Goal: Information Seeking & Learning: Learn about a topic

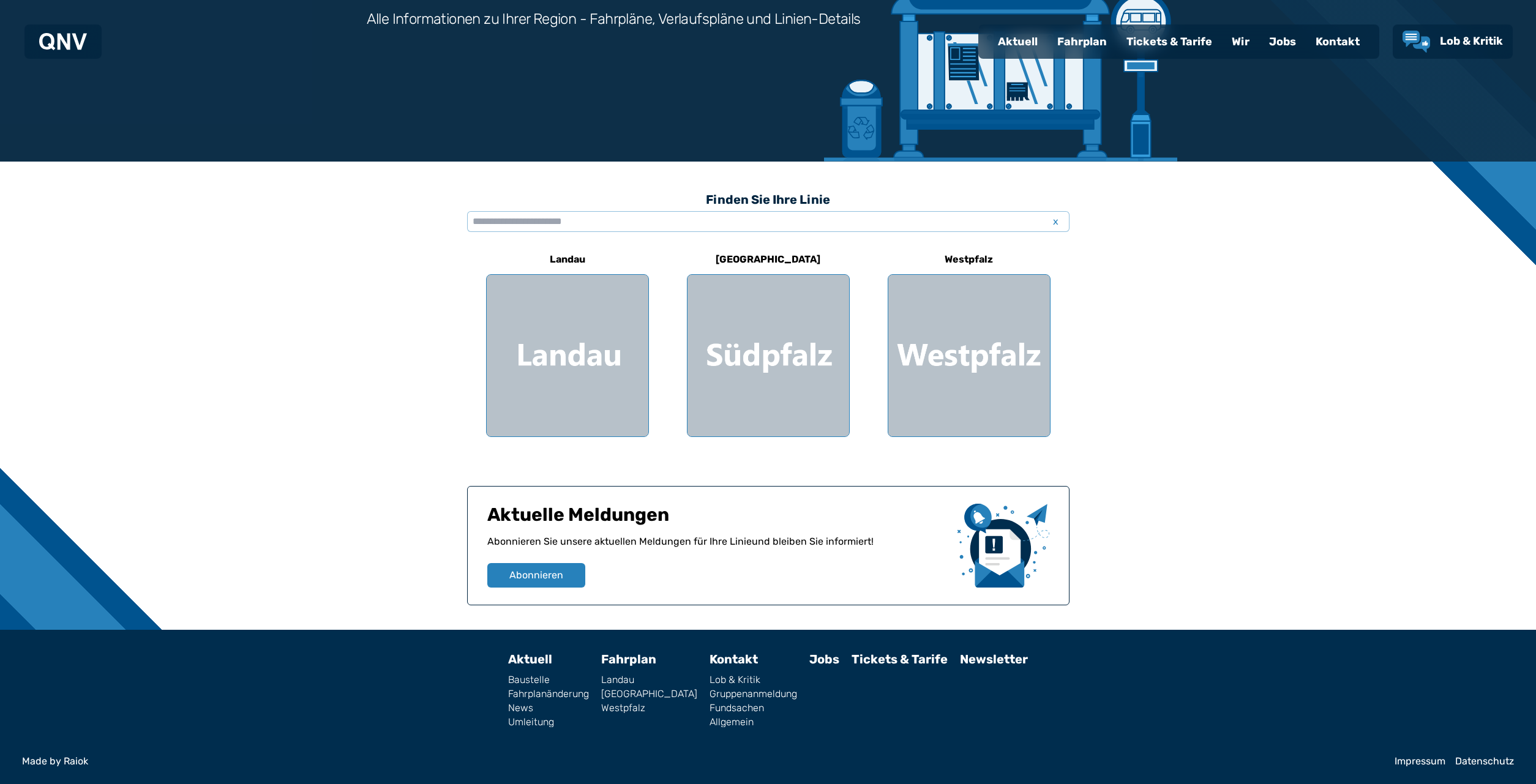
scroll to position [187, 0]
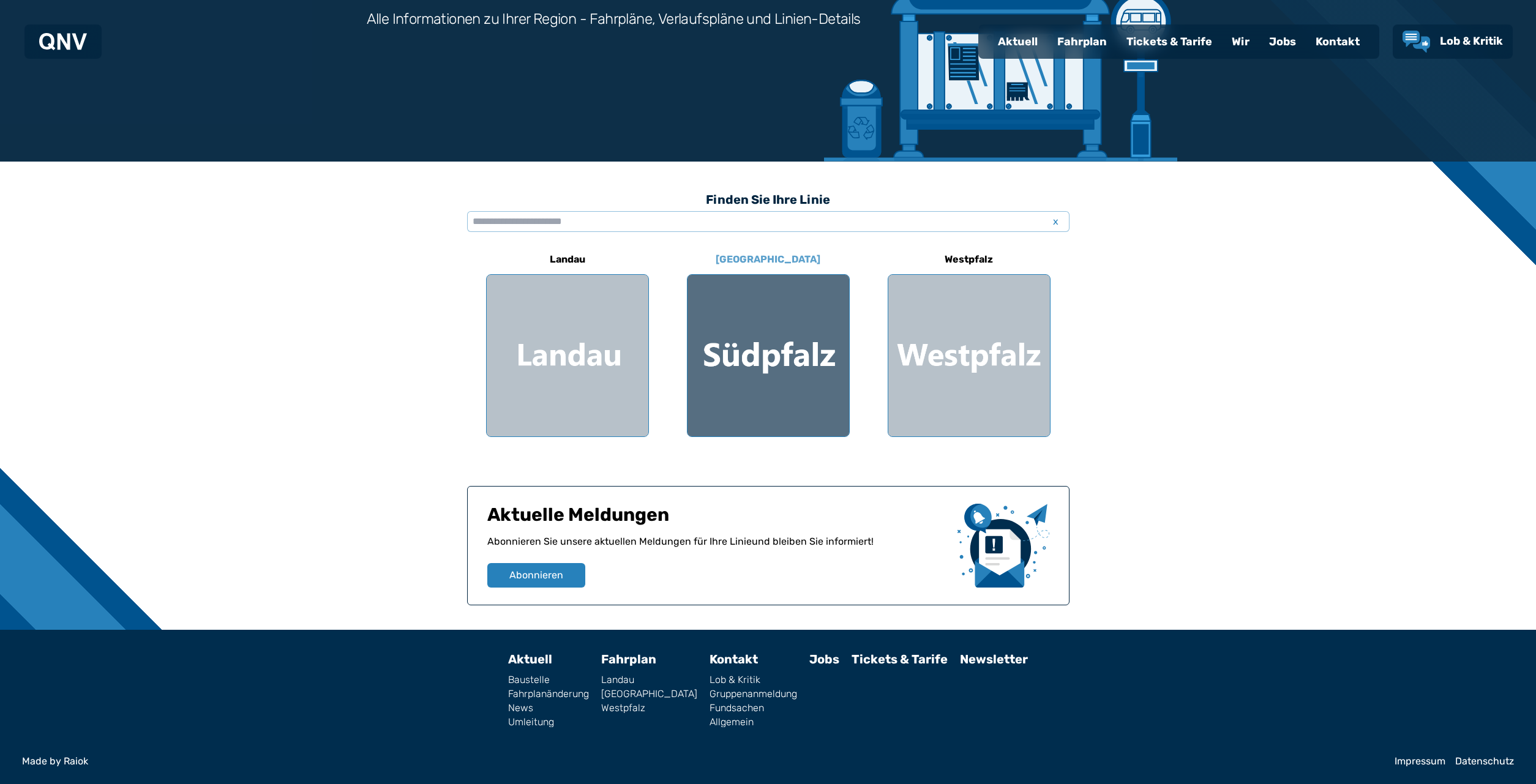
click at [766, 360] on div at bounding box center [768, 355] width 161 height 161
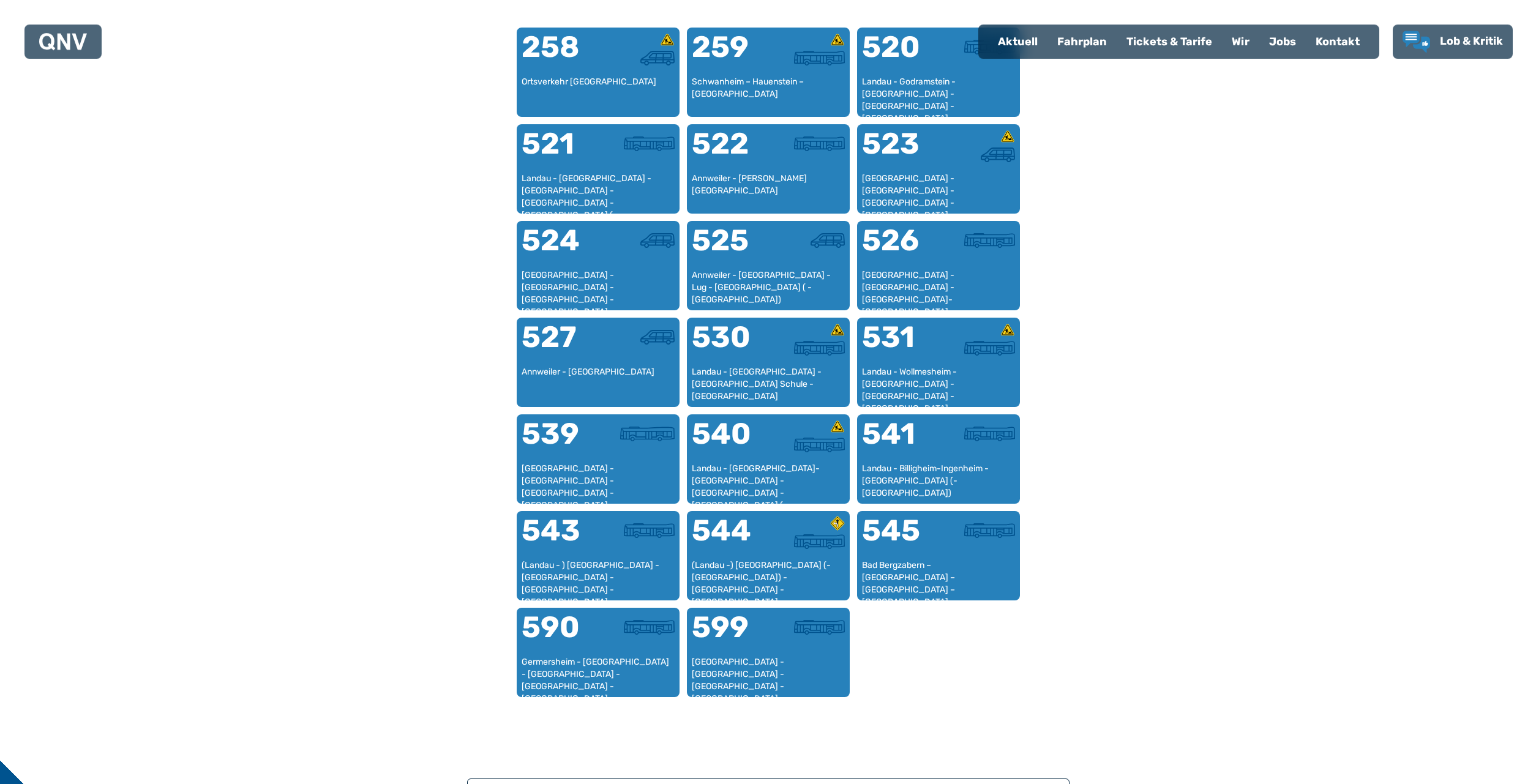
scroll to position [819, 0]
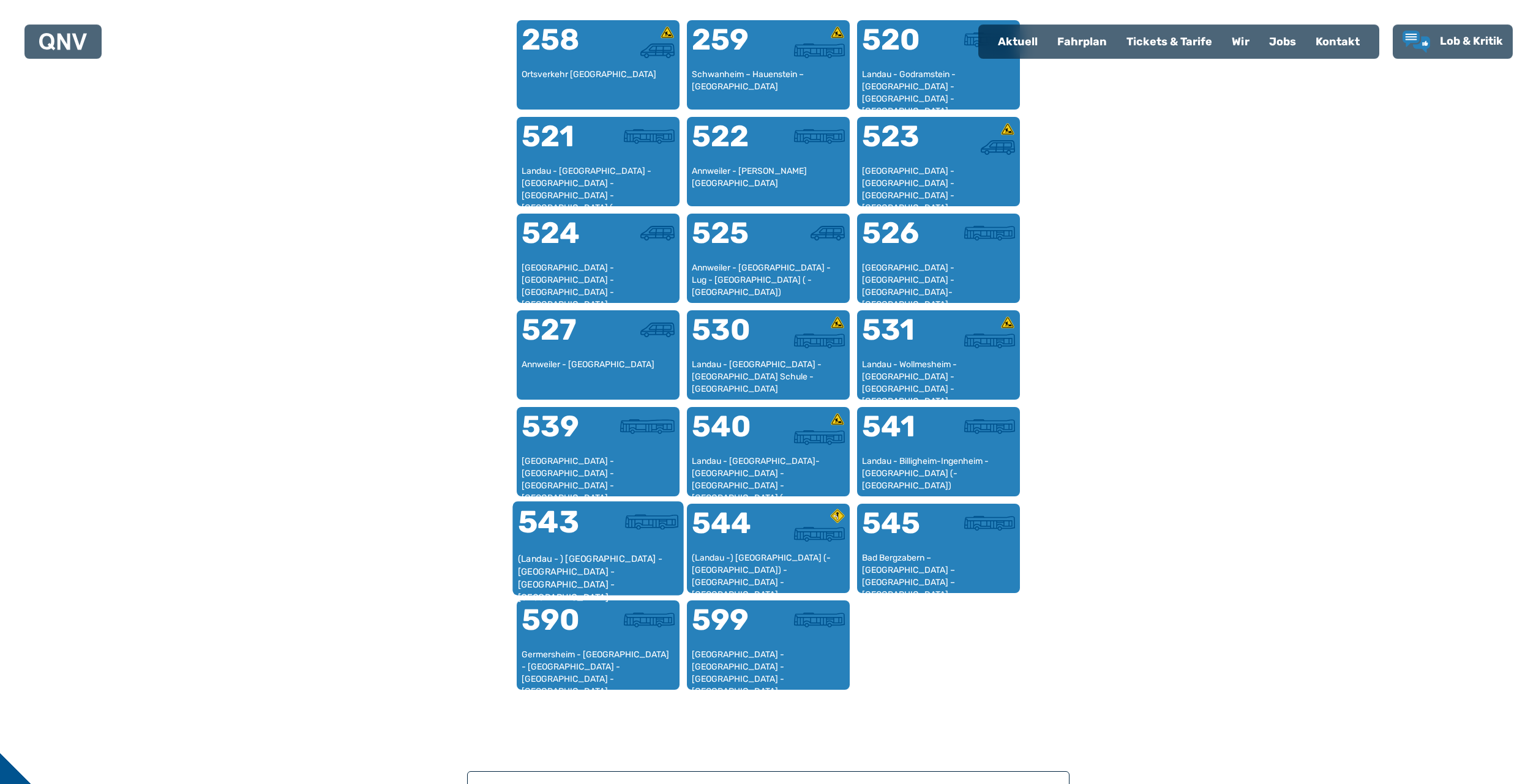
click at [589, 555] on div "(Landau - ) [GEOGRAPHIC_DATA] - [GEOGRAPHIC_DATA] - [GEOGRAPHIC_DATA] - [GEOGRA…" at bounding box center [598, 571] width 161 height 37
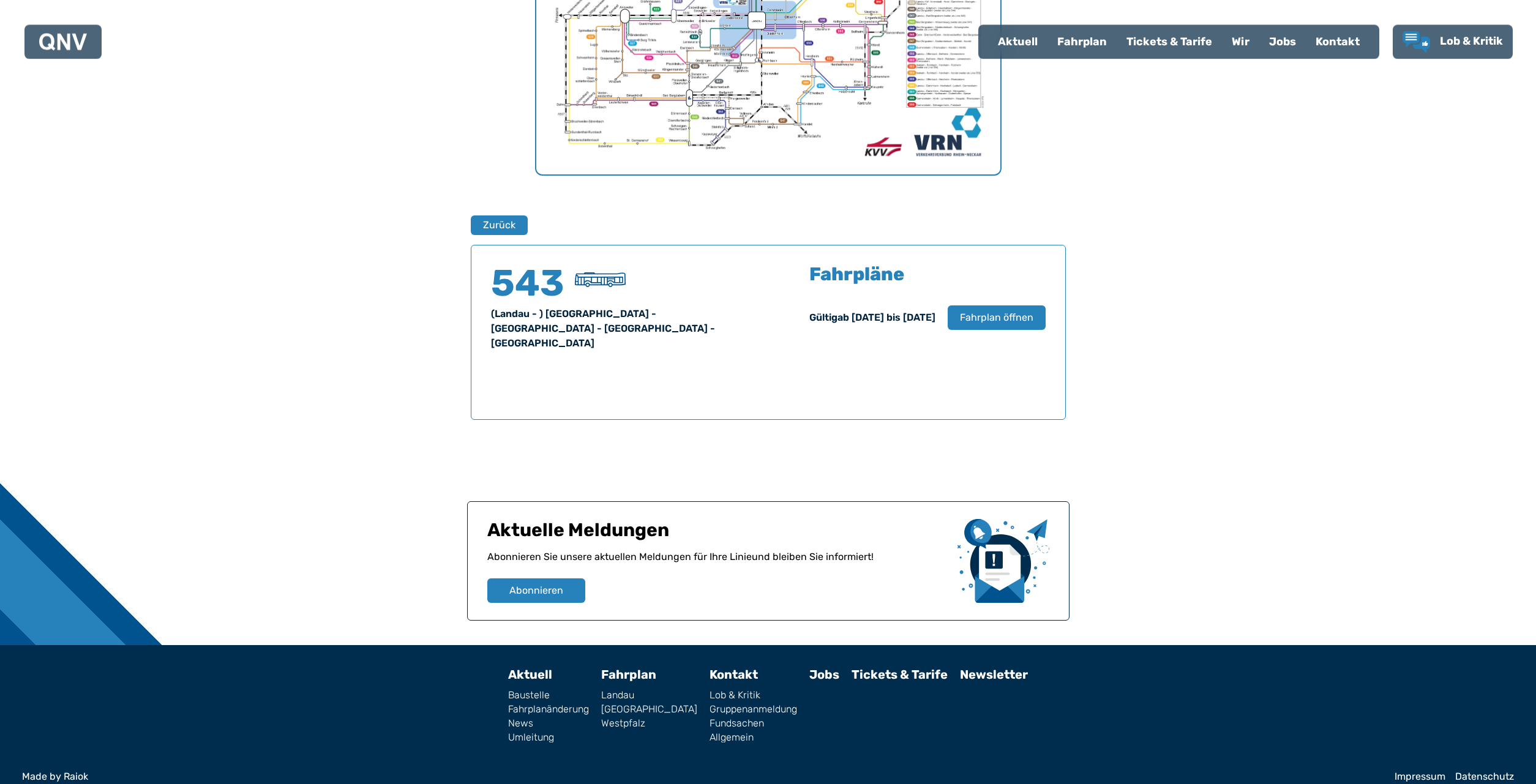
scroll to position [624, 0]
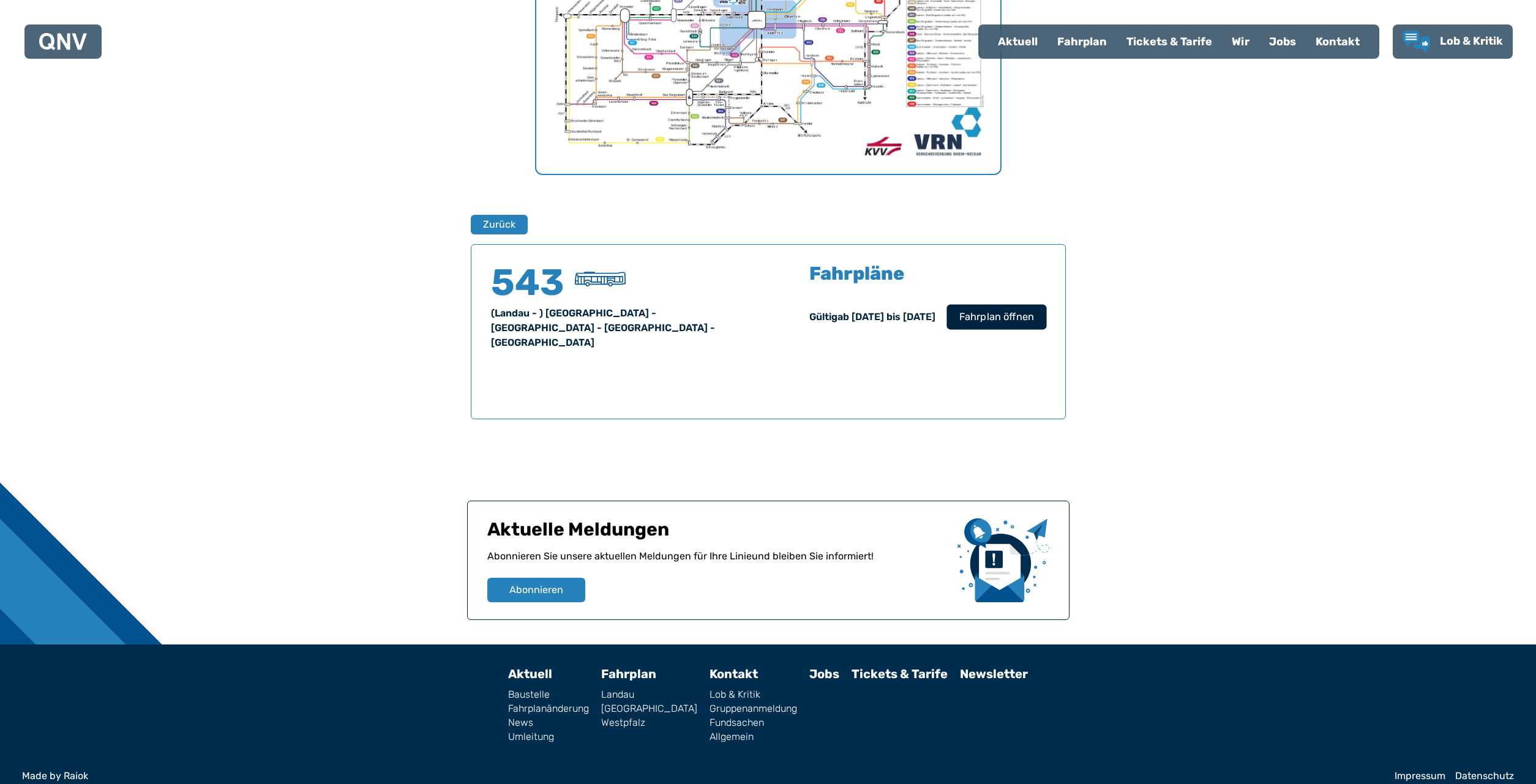
click at [990, 315] on span "Fahrplan öffnen" at bounding box center [996, 316] width 74 height 14
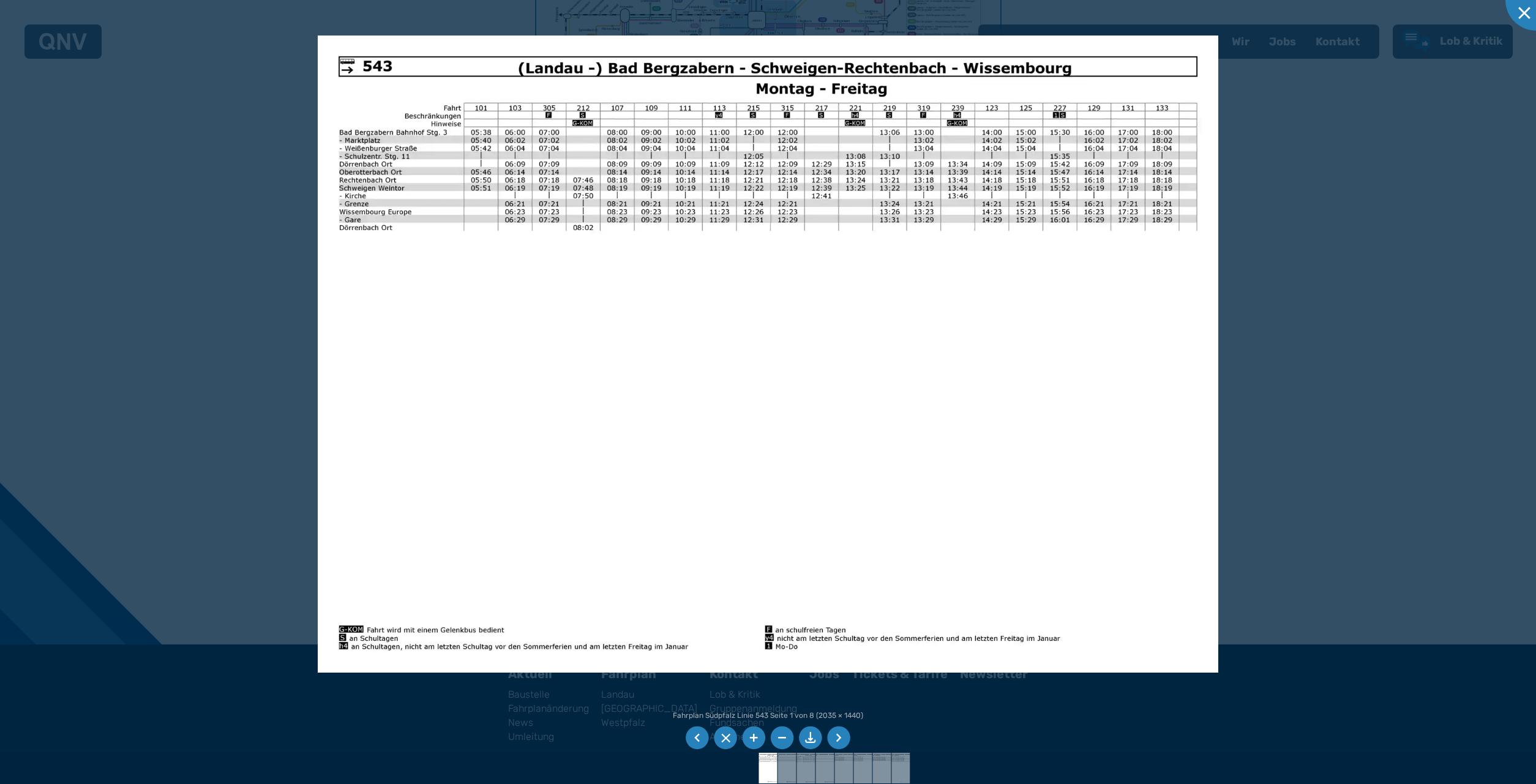
click at [749, 732] on li at bounding box center [754, 738] width 24 height 24
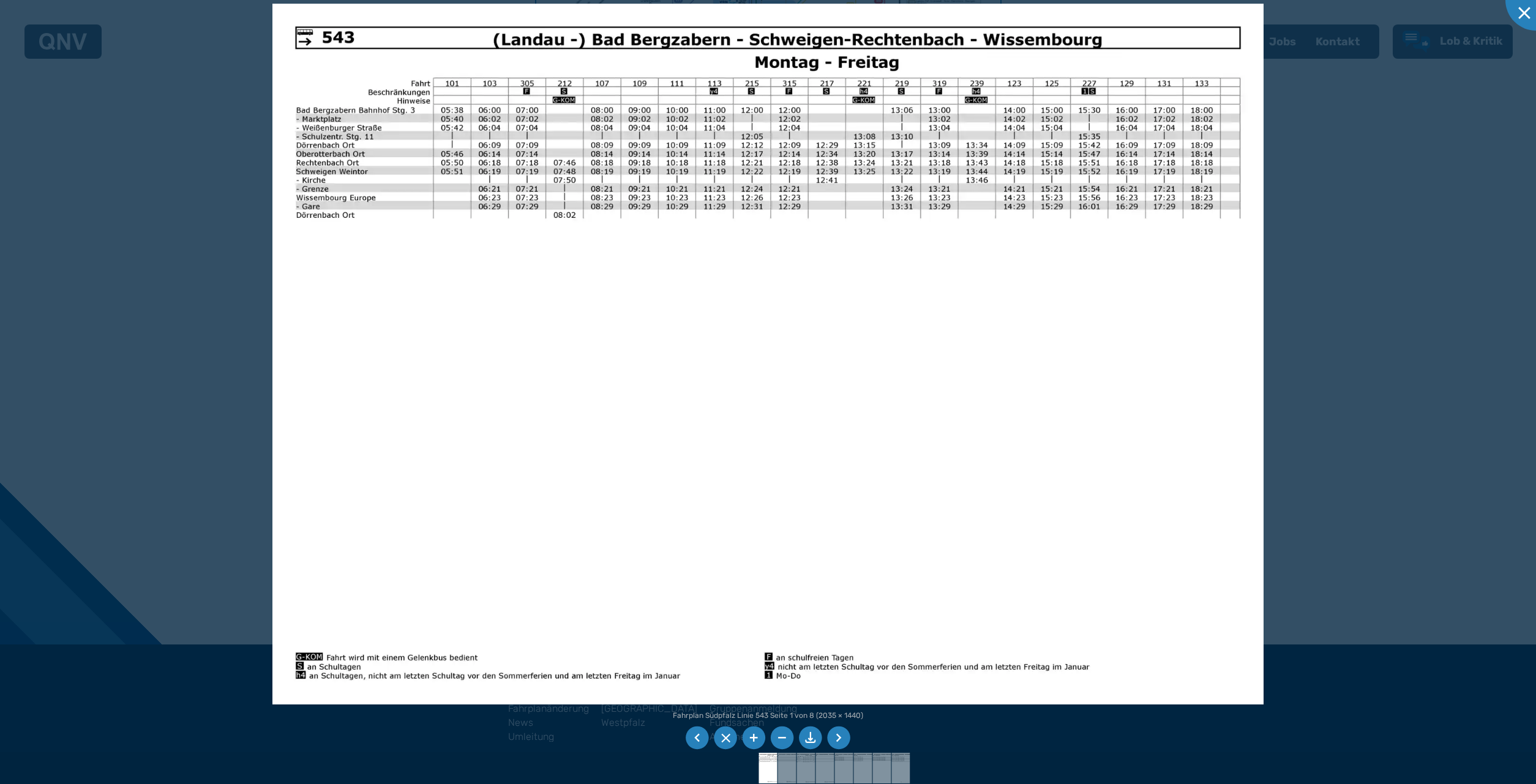
click at [780, 735] on li at bounding box center [783, 738] width 24 height 24
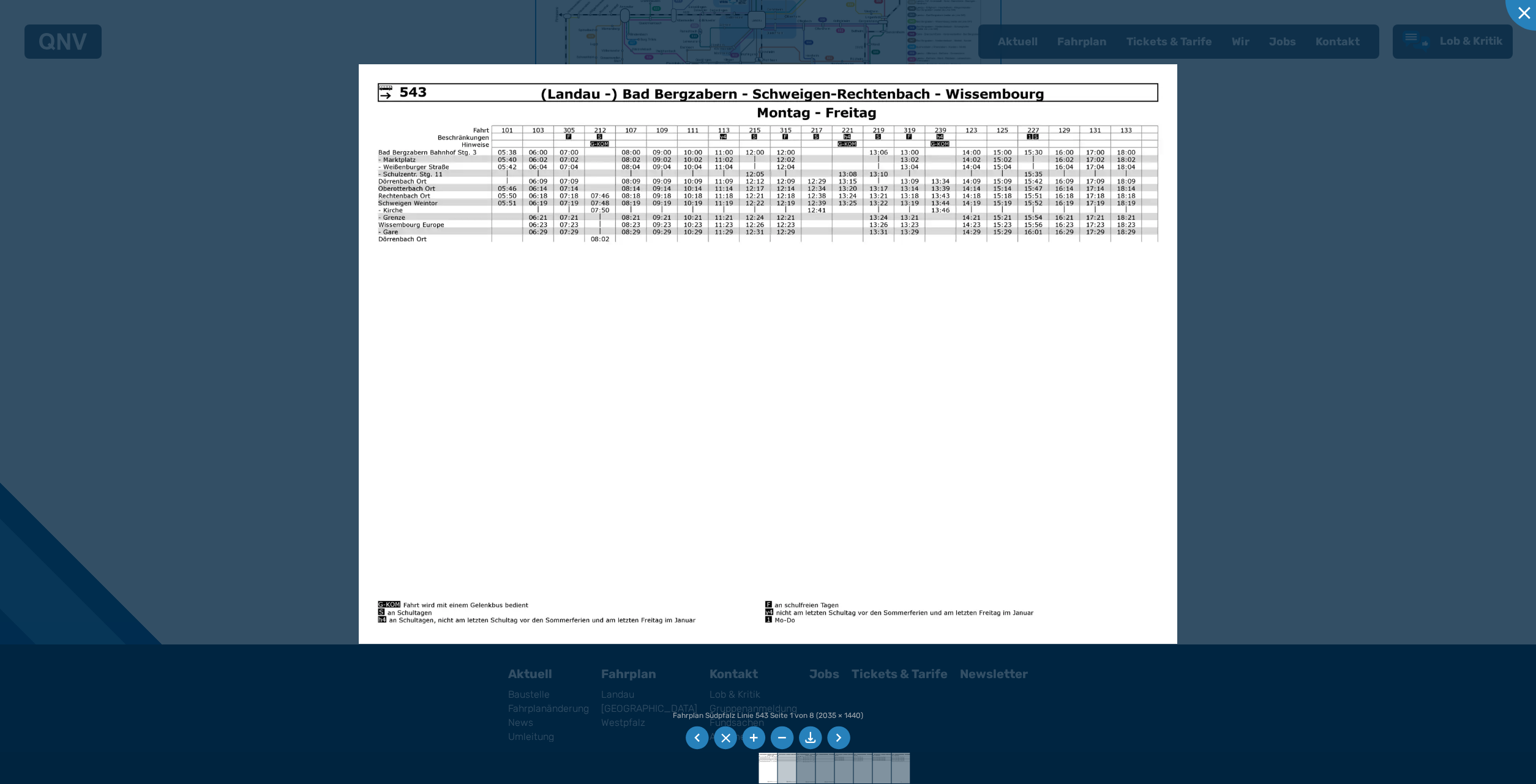
click at [786, 763] on img at bounding box center [786, 768] width 43 height 30
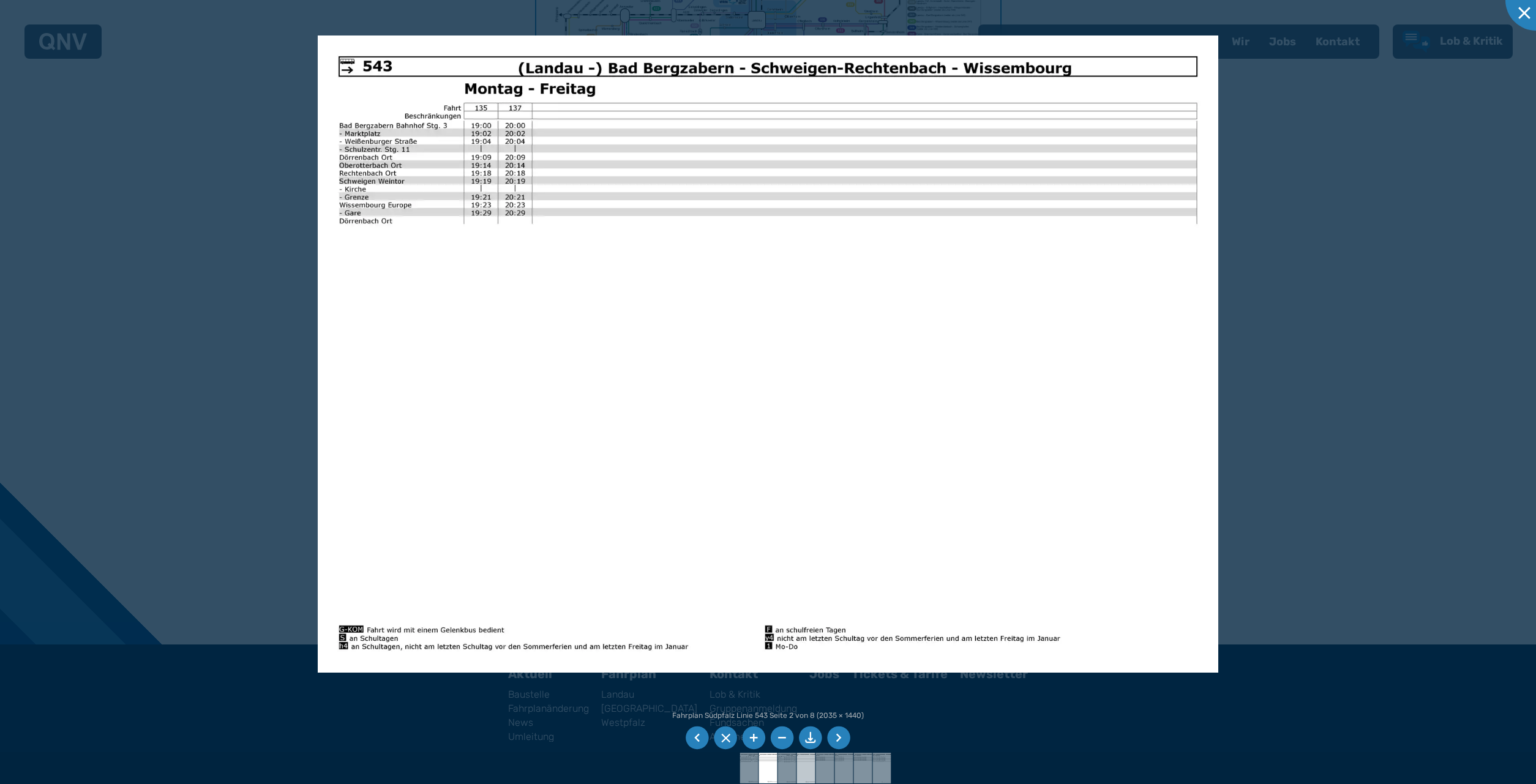
click at [803, 763] on img at bounding box center [806, 768] width 43 height 30
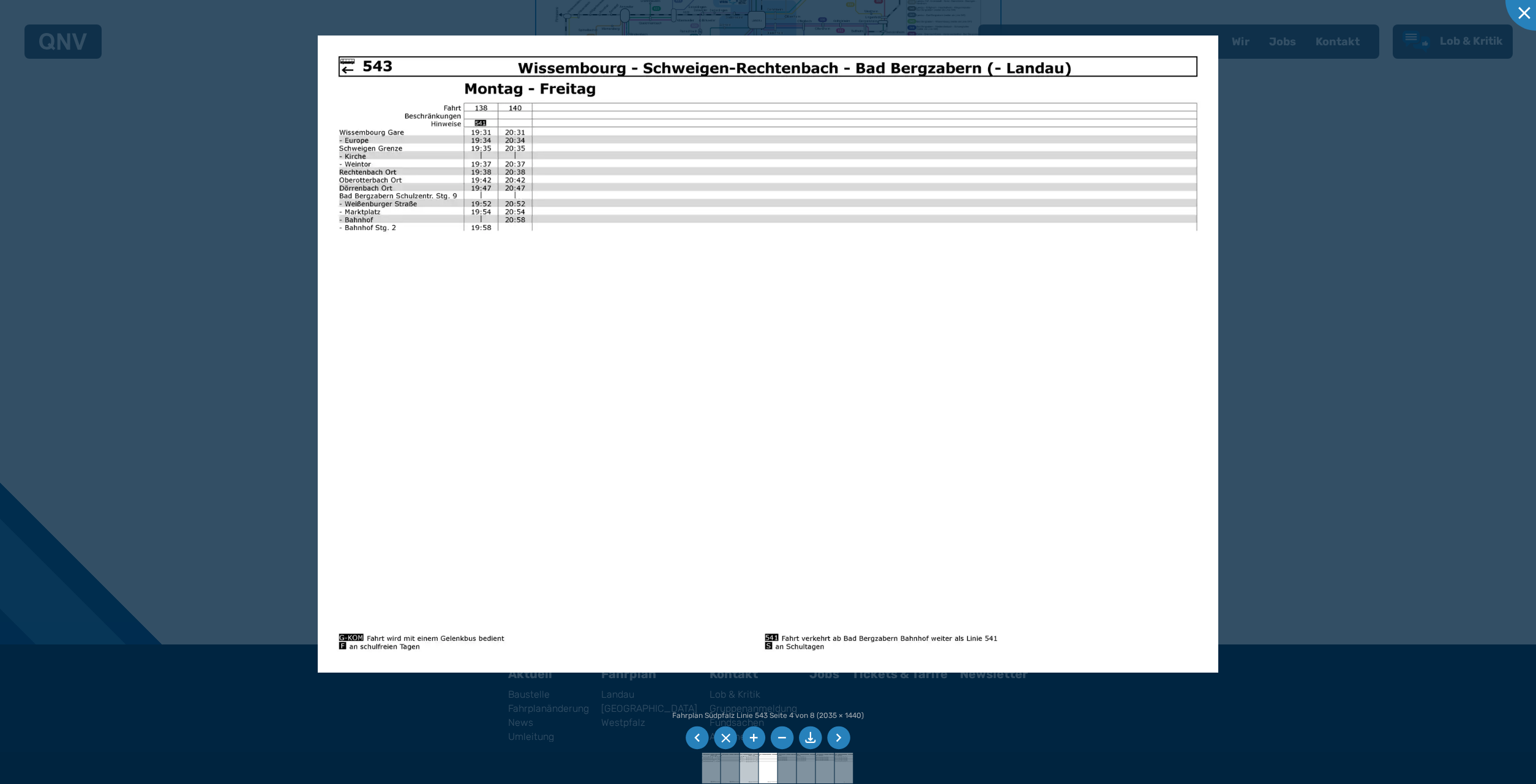
click at [746, 762] on img at bounding box center [748, 768] width 43 height 30
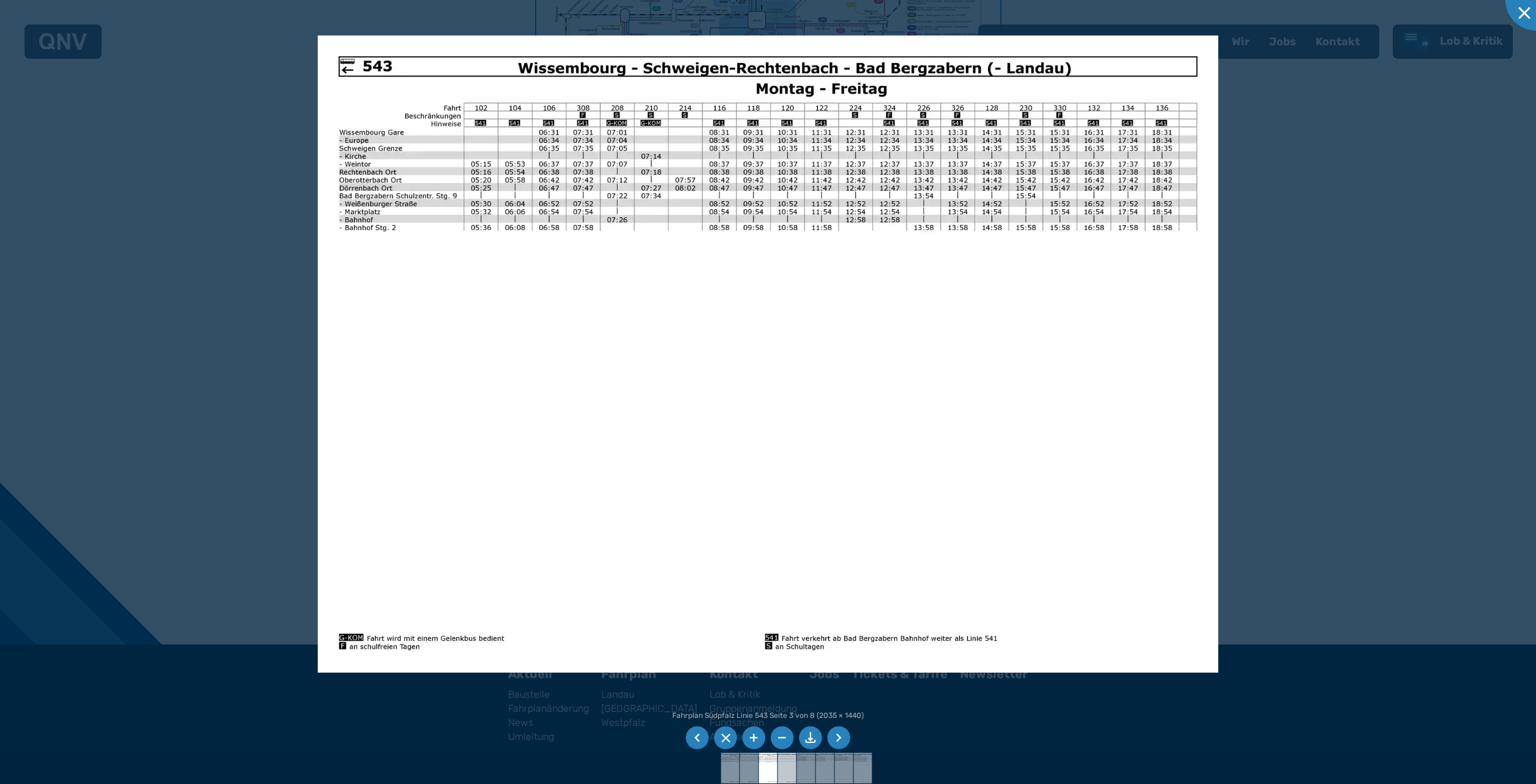
click at [789, 762] on img at bounding box center [786, 768] width 43 height 30
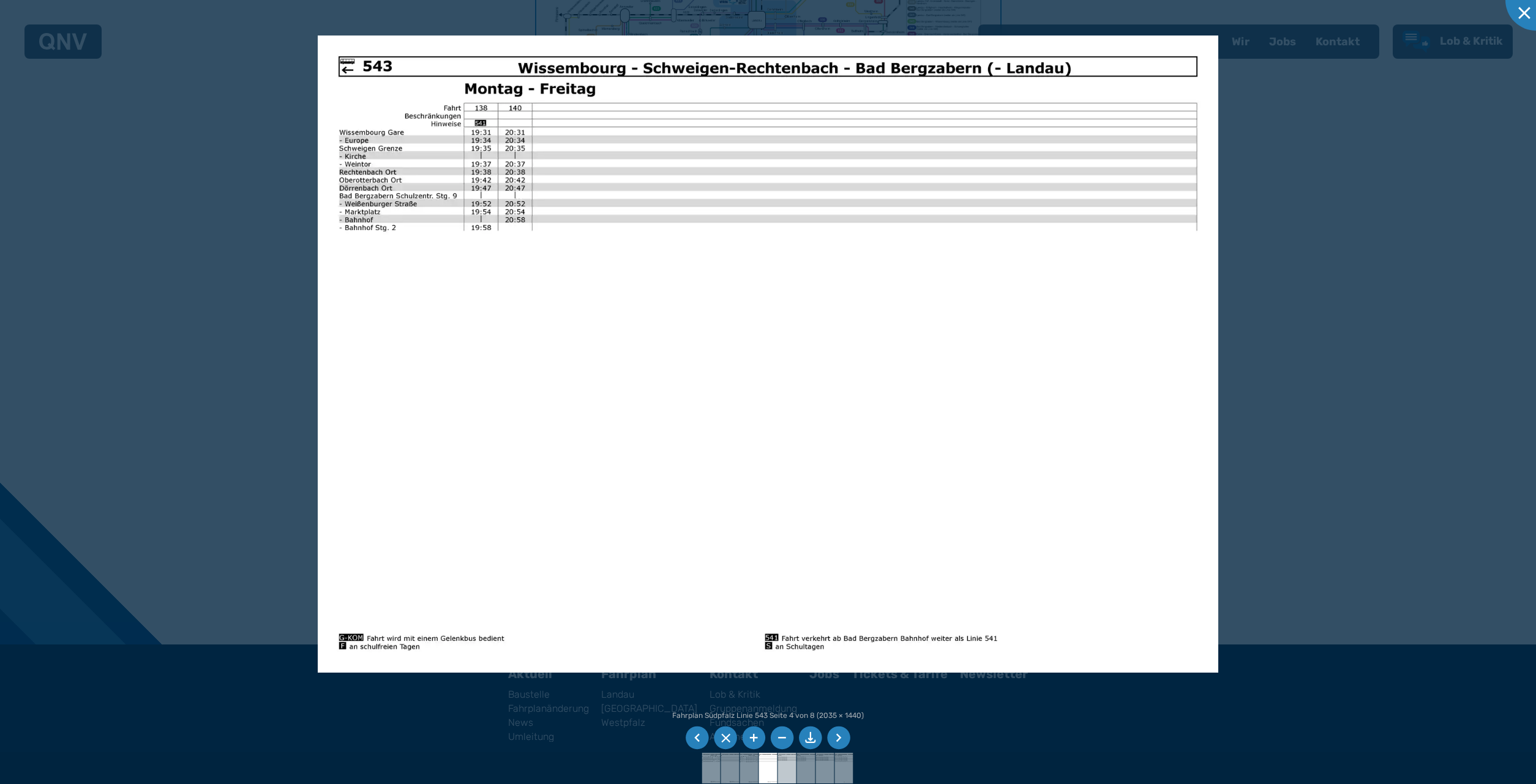
click at [787, 766] on img at bounding box center [786, 768] width 43 height 30
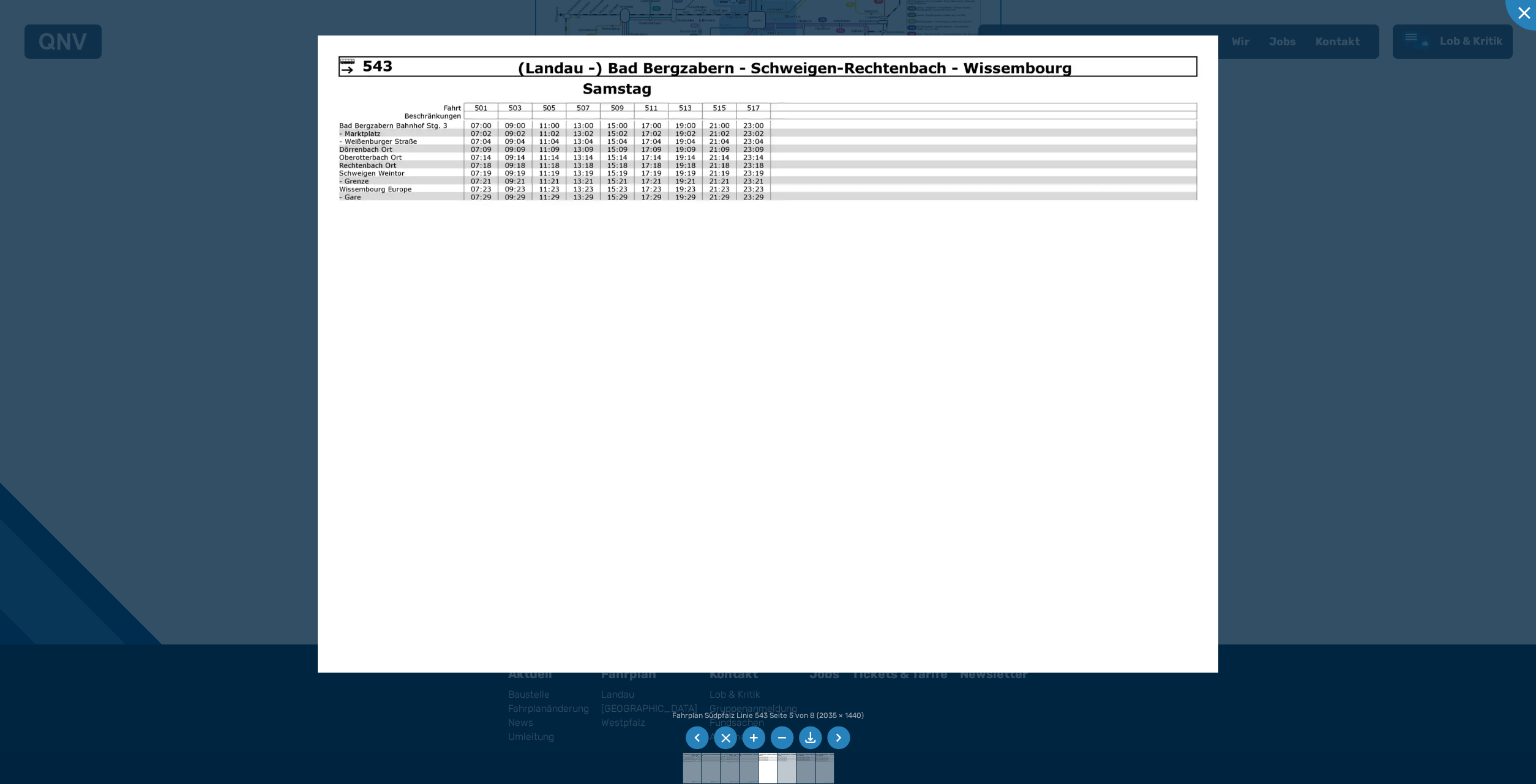
click at [785, 762] on img at bounding box center [786, 768] width 43 height 30
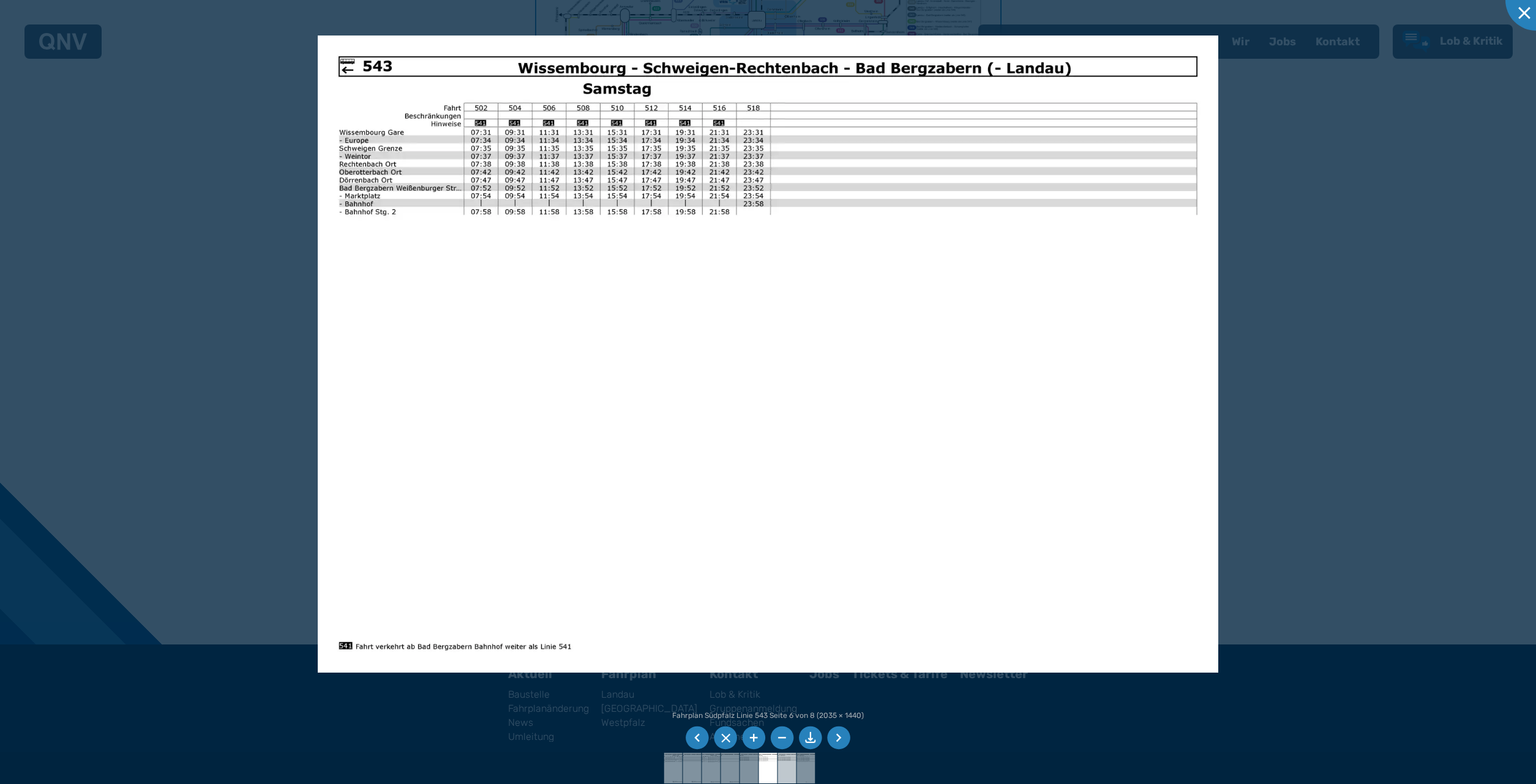
click at [784, 762] on img at bounding box center [786, 768] width 43 height 30
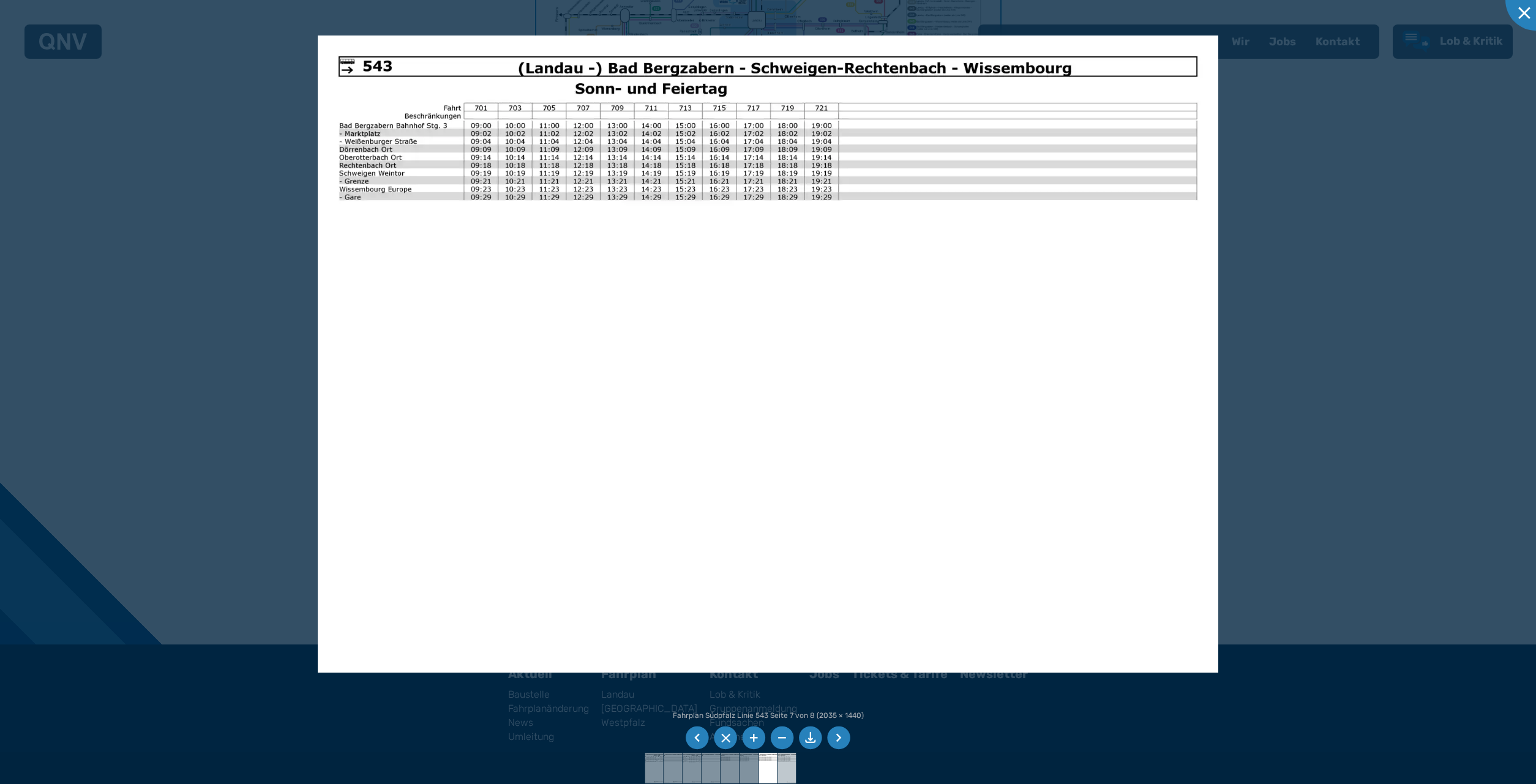
click at [787, 764] on img at bounding box center [786, 768] width 43 height 30
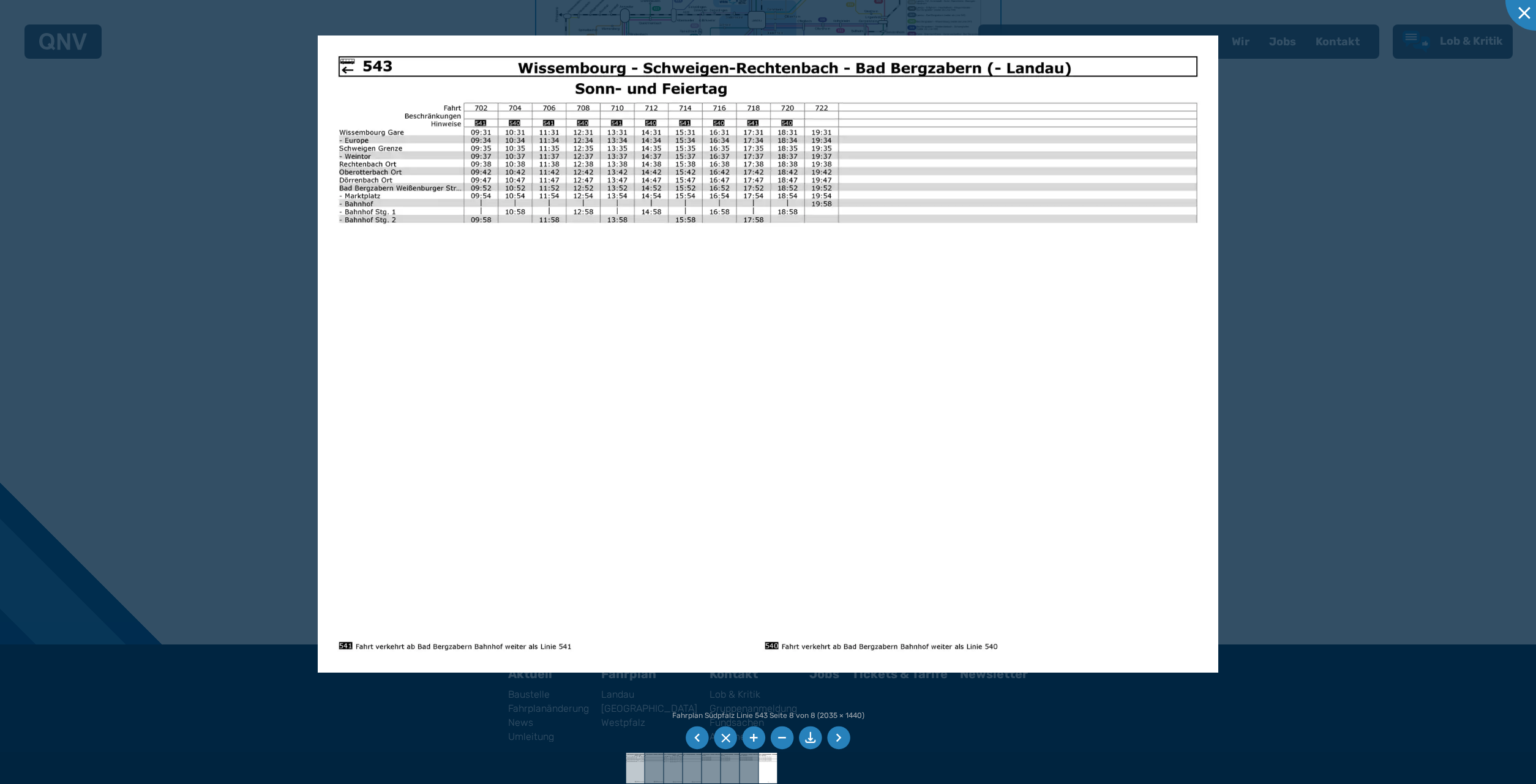
click at [635, 765] on img at bounding box center [634, 768] width 43 height 30
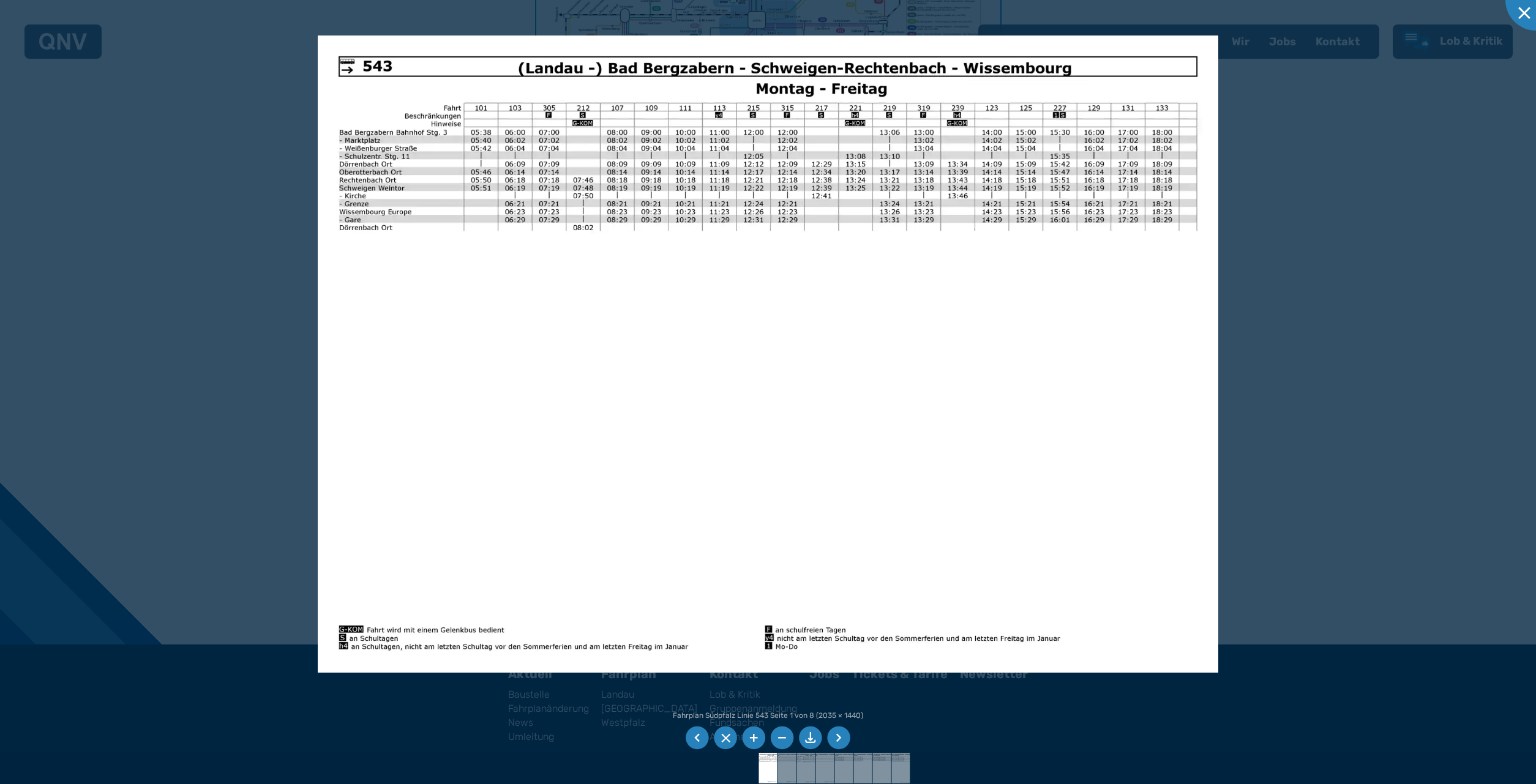
click at [1247, 305] on div at bounding box center [768, 392] width 1536 height 784
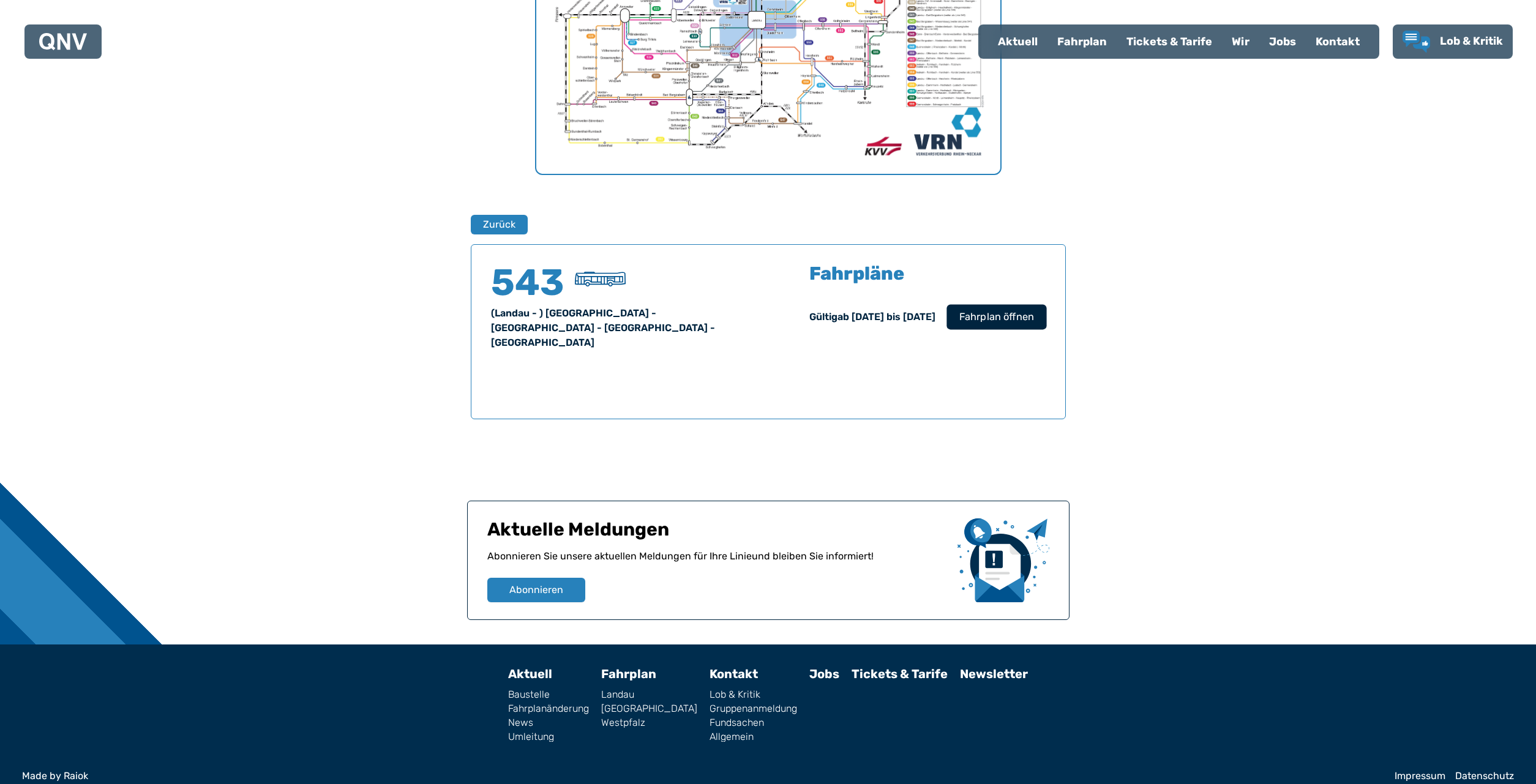
click at [978, 314] on span "Fahrplan öffnen" at bounding box center [996, 316] width 74 height 14
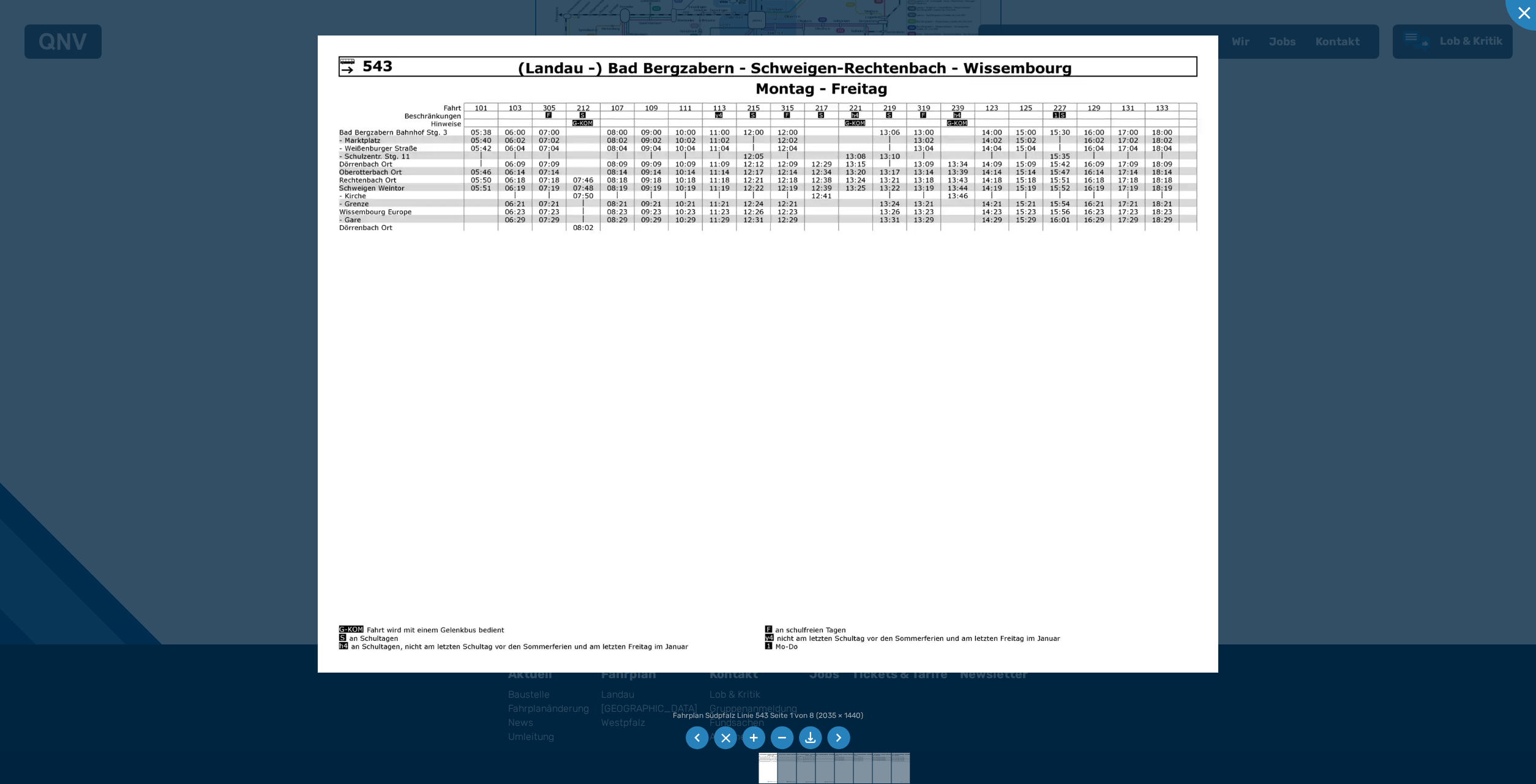
click at [807, 735] on li at bounding box center [811, 738] width 24 height 24
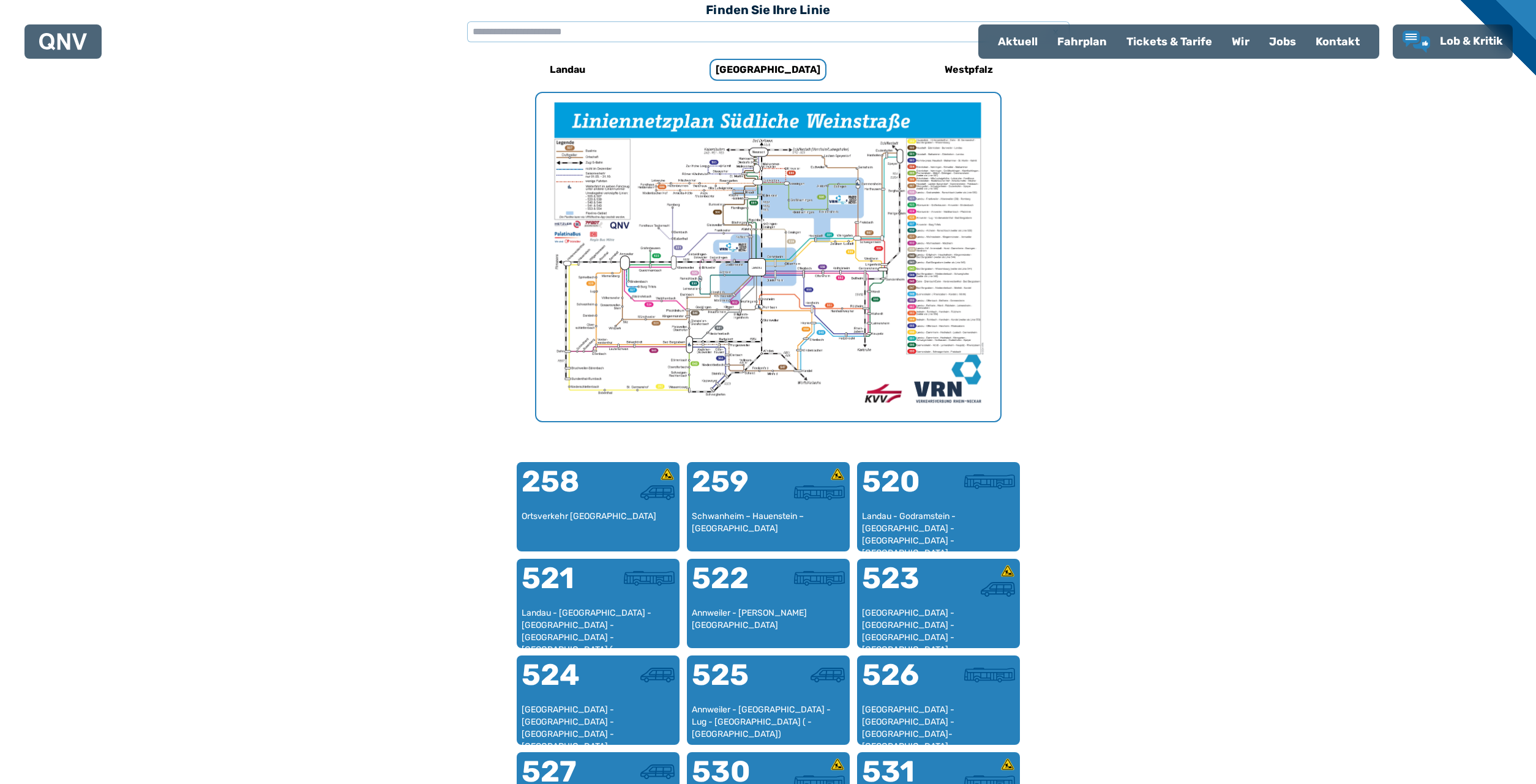
scroll to position [376, 0]
click at [745, 276] on img "1 von 1" at bounding box center [768, 257] width 464 height 328
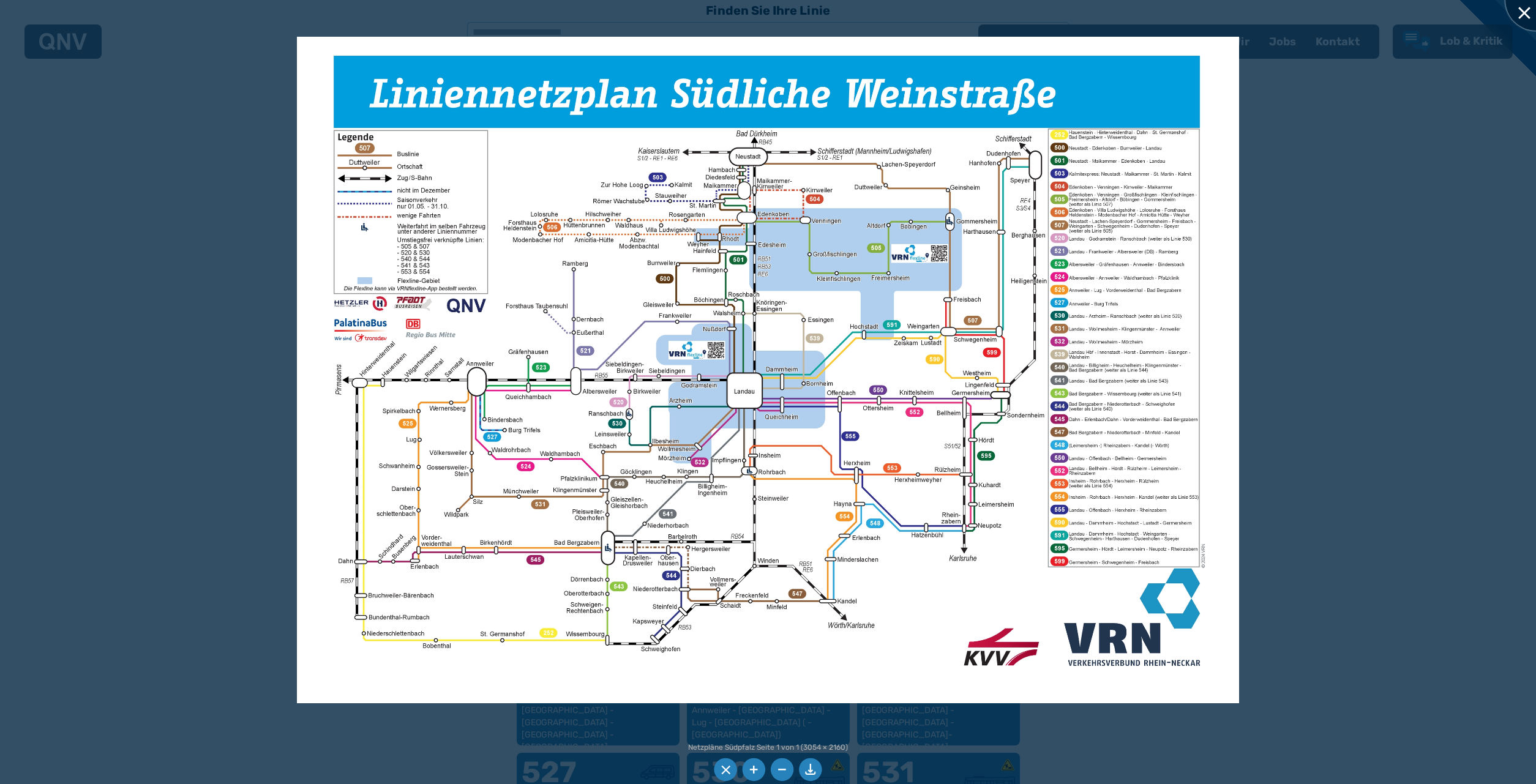
click at [1525, 10] on div at bounding box center [1536, 0] width 61 height 61
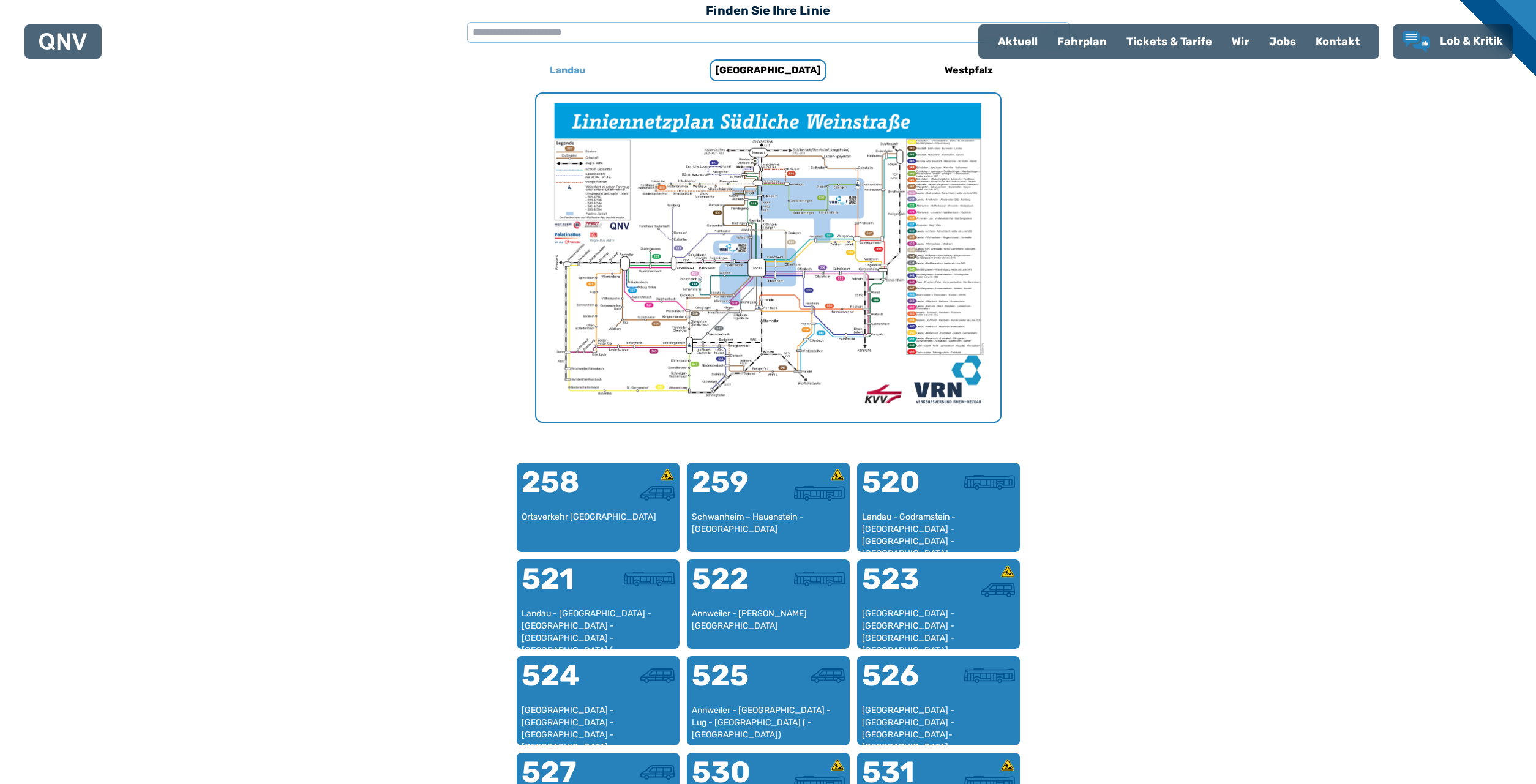
click at [567, 67] on h6 "Landau" at bounding box center [567, 70] width 46 height 19
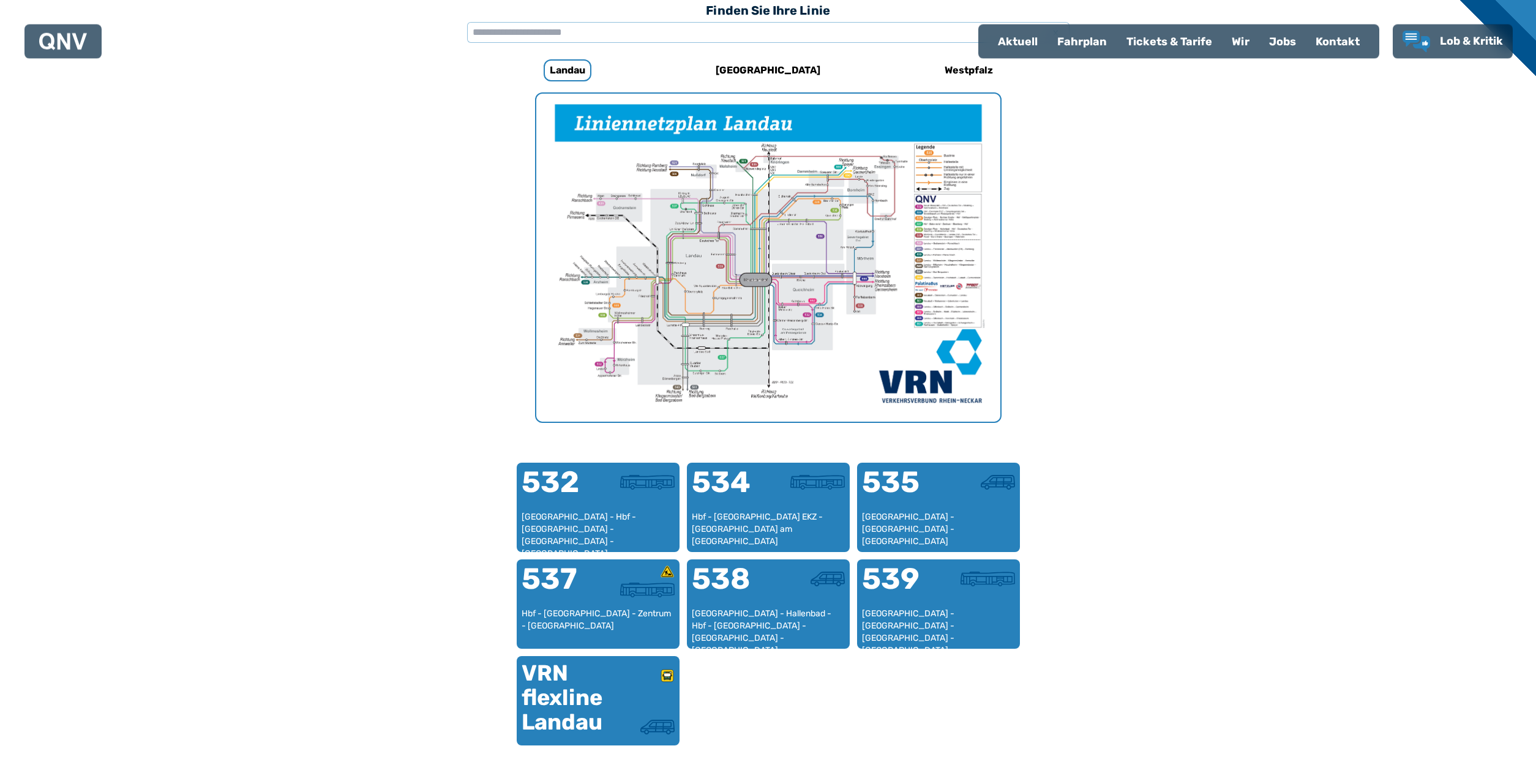
scroll to position [377, 0]
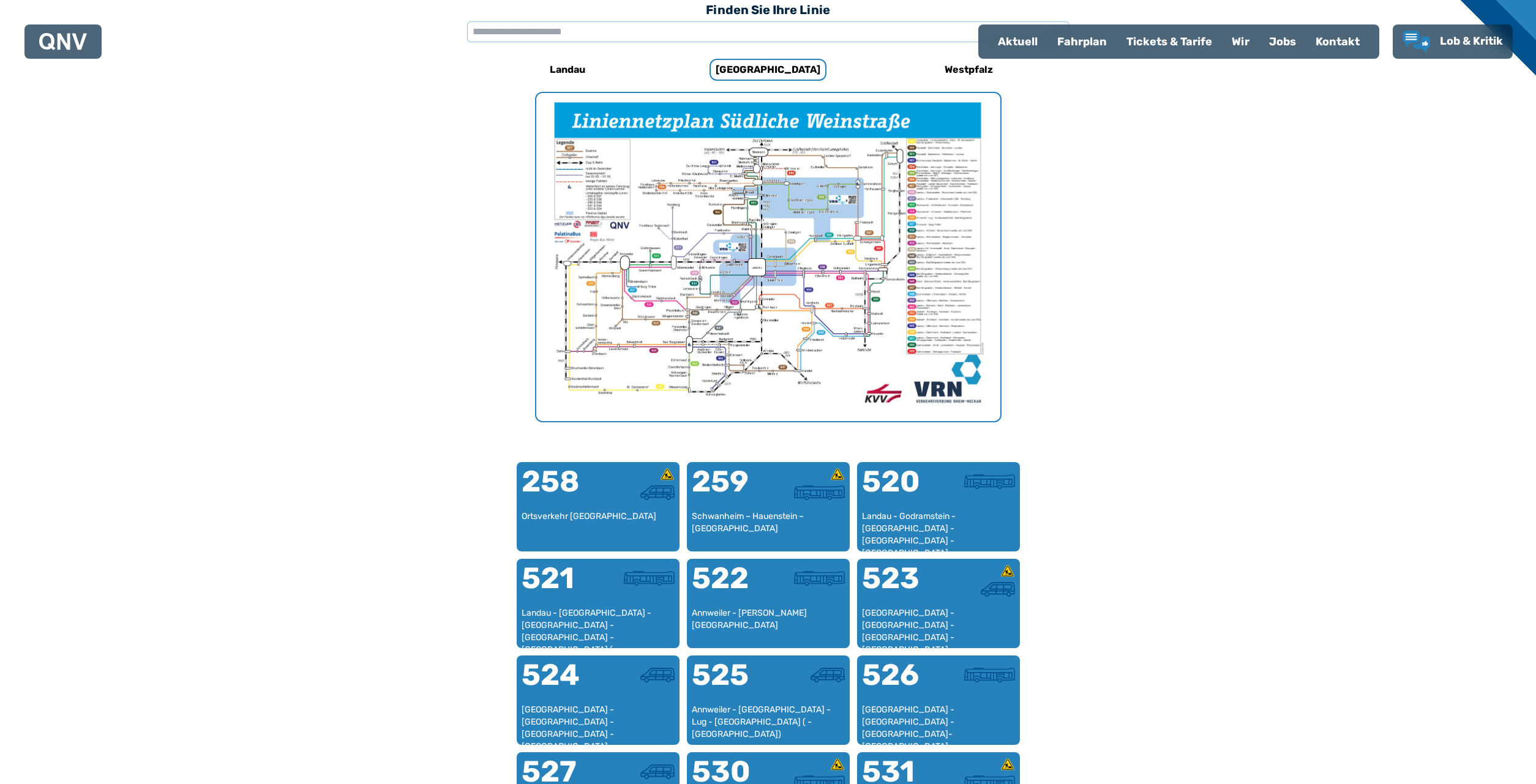
scroll to position [376, 0]
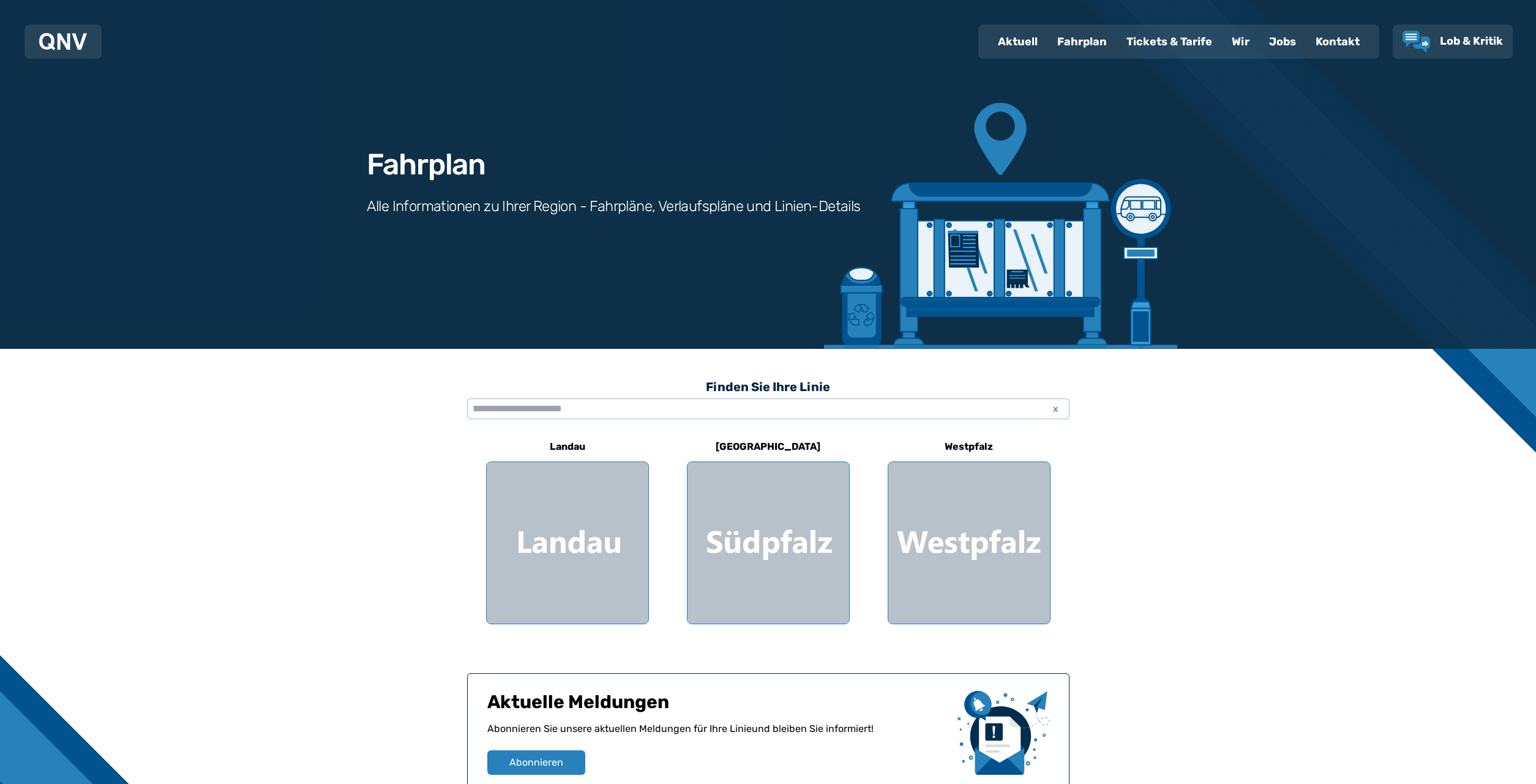
click at [1077, 36] on div "Fahrplan" at bounding box center [1082, 41] width 69 height 32
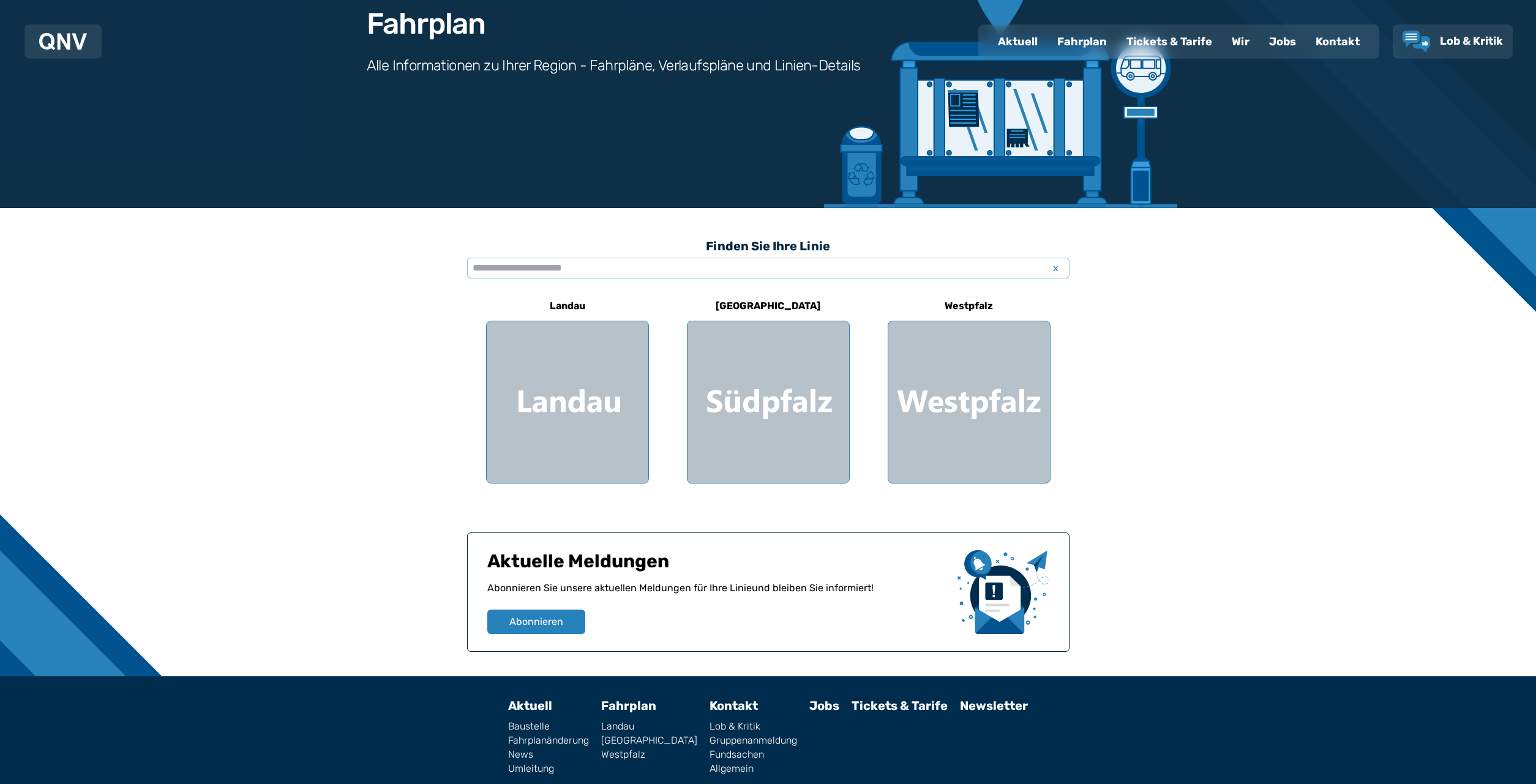
scroll to position [187, 0]
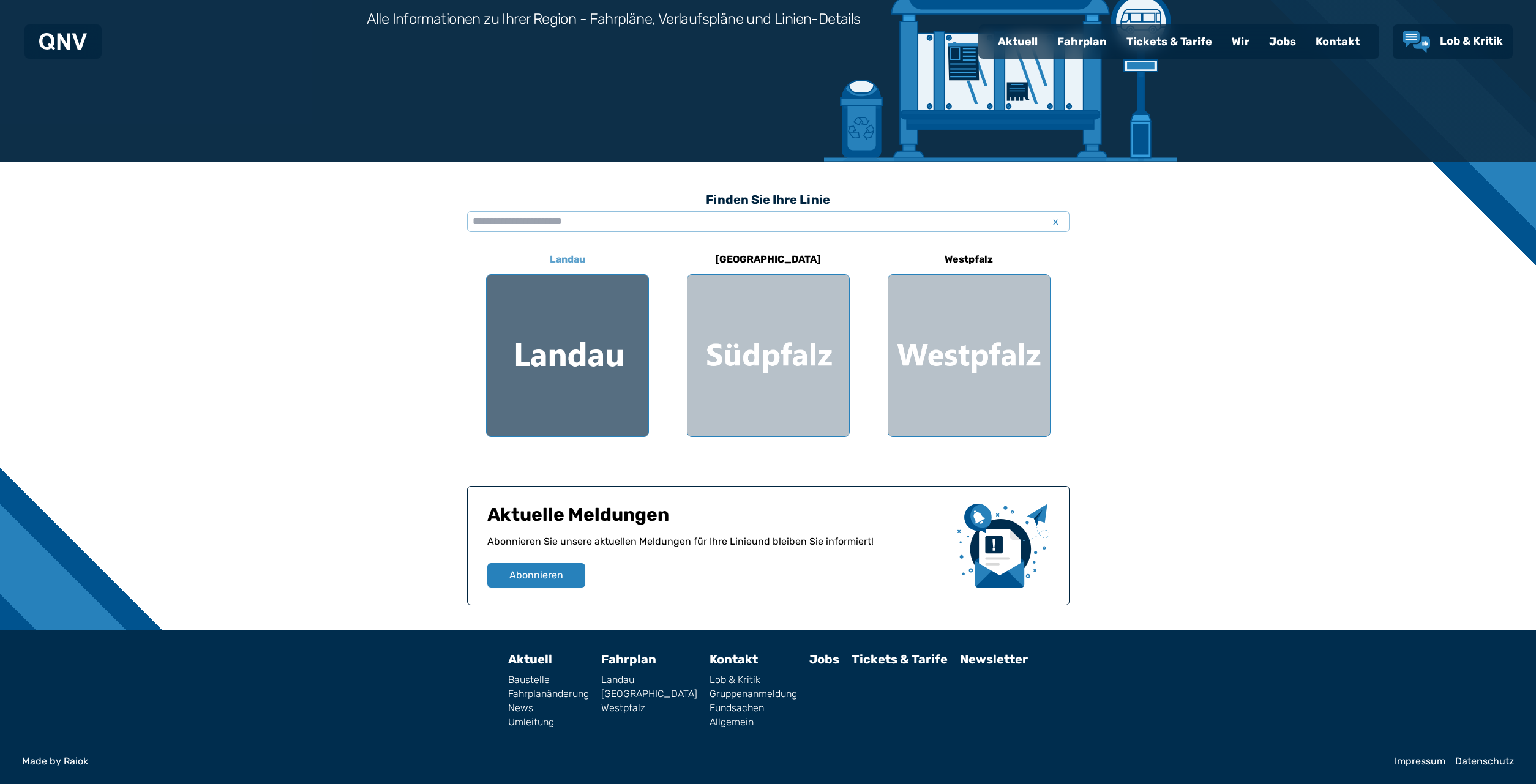
click at [562, 344] on div at bounding box center [567, 355] width 161 height 161
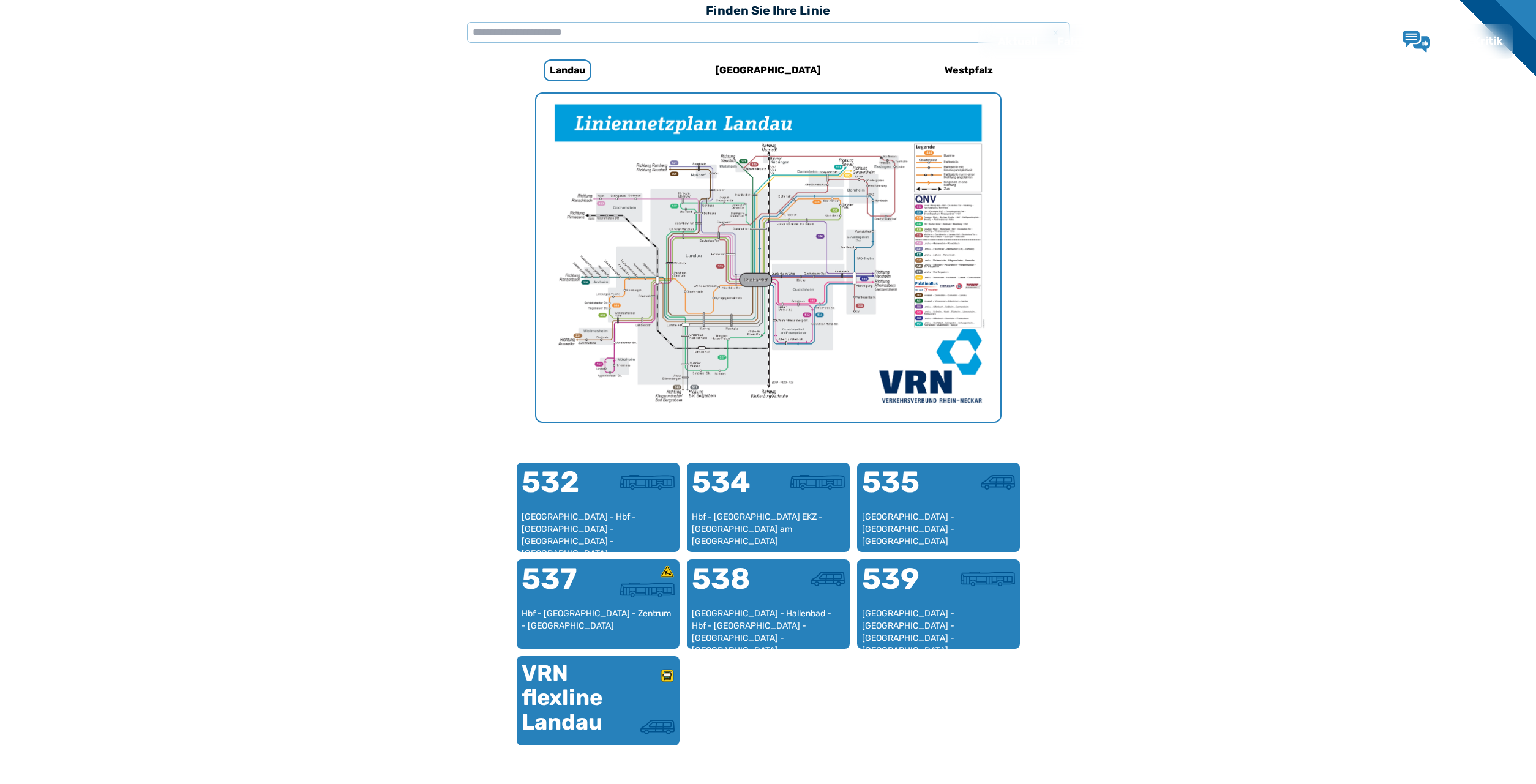
scroll to position [377, 0]
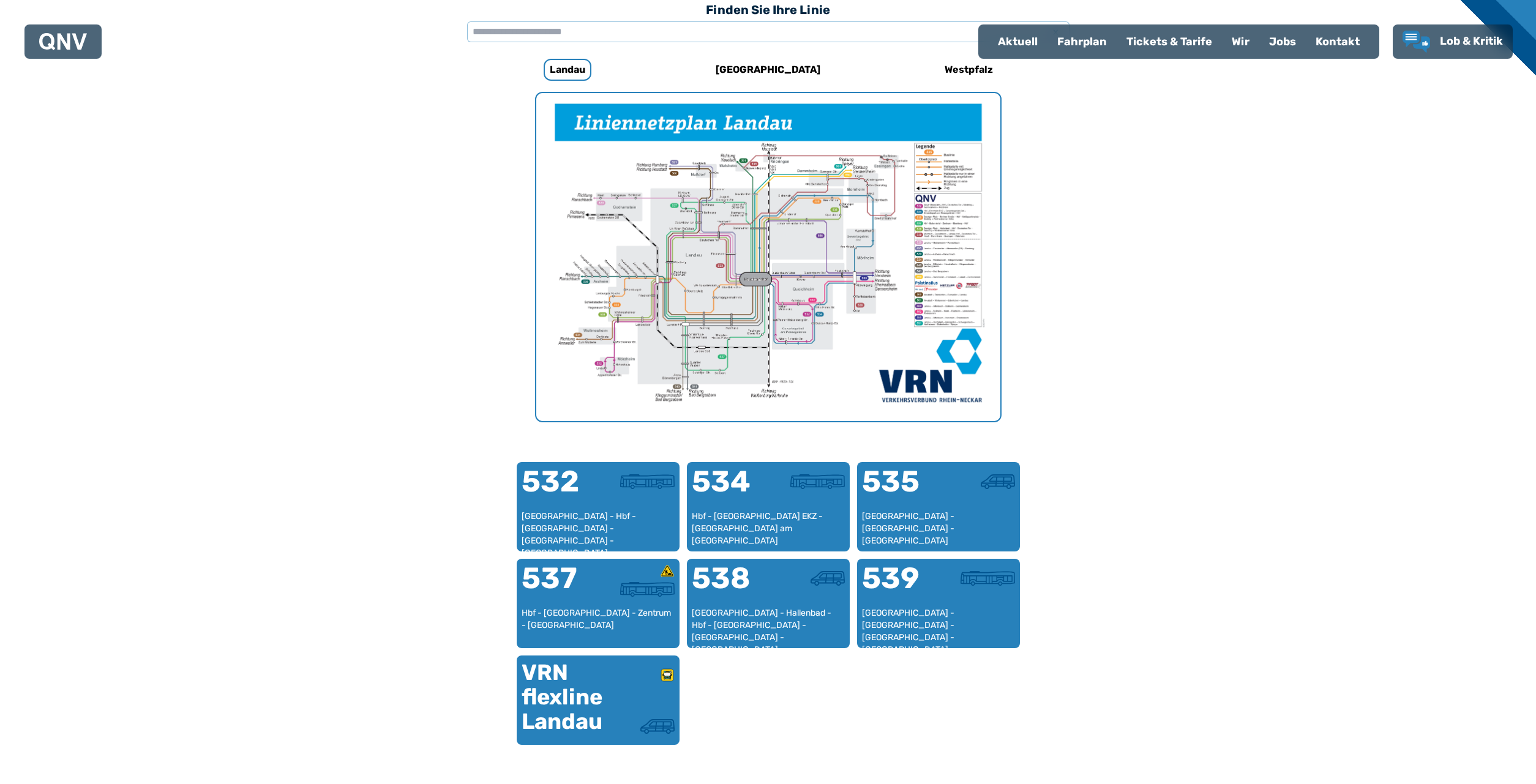
click at [784, 248] on img "1 von 1" at bounding box center [768, 257] width 464 height 328
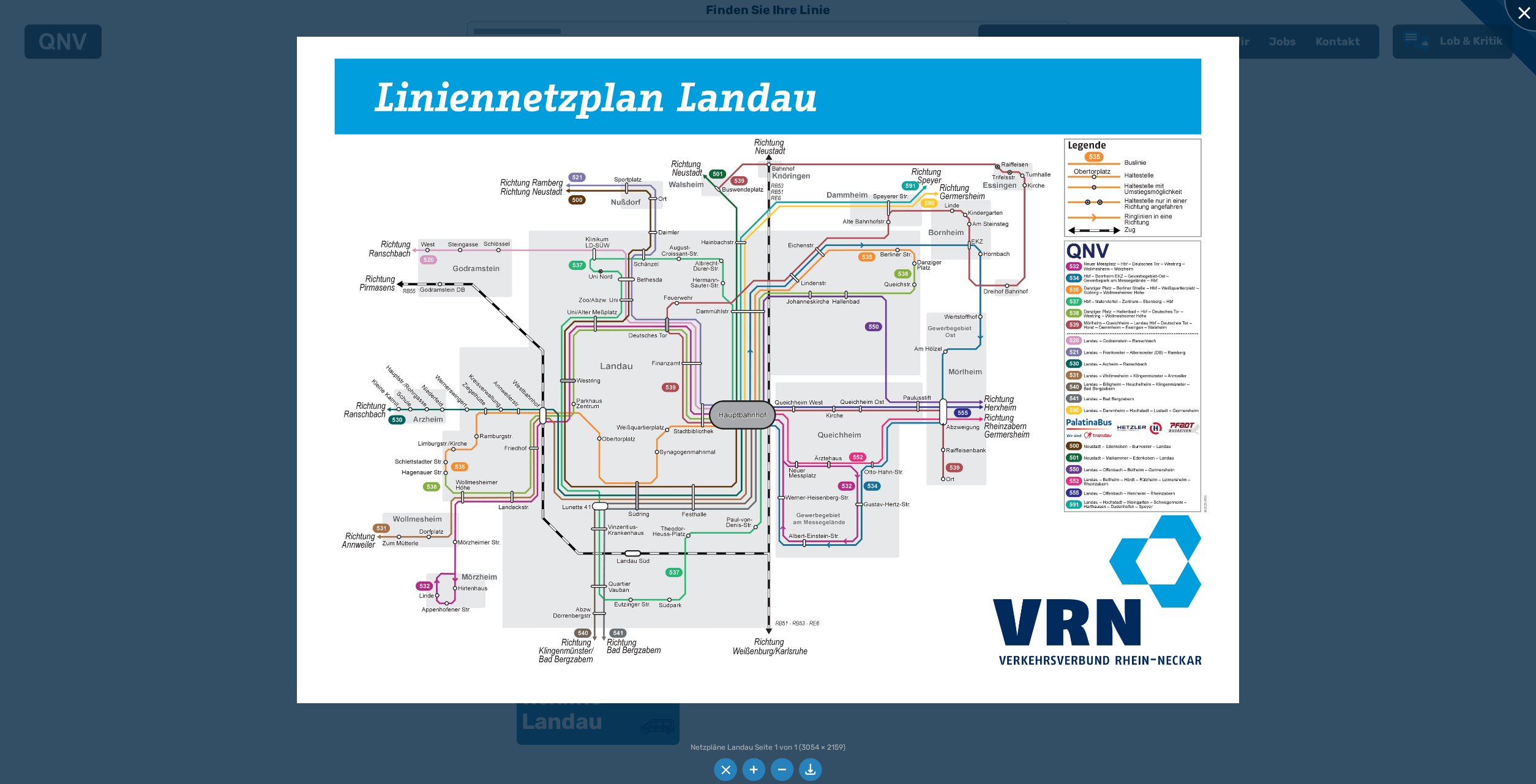
click at [1519, 8] on div at bounding box center [1536, 0] width 61 height 61
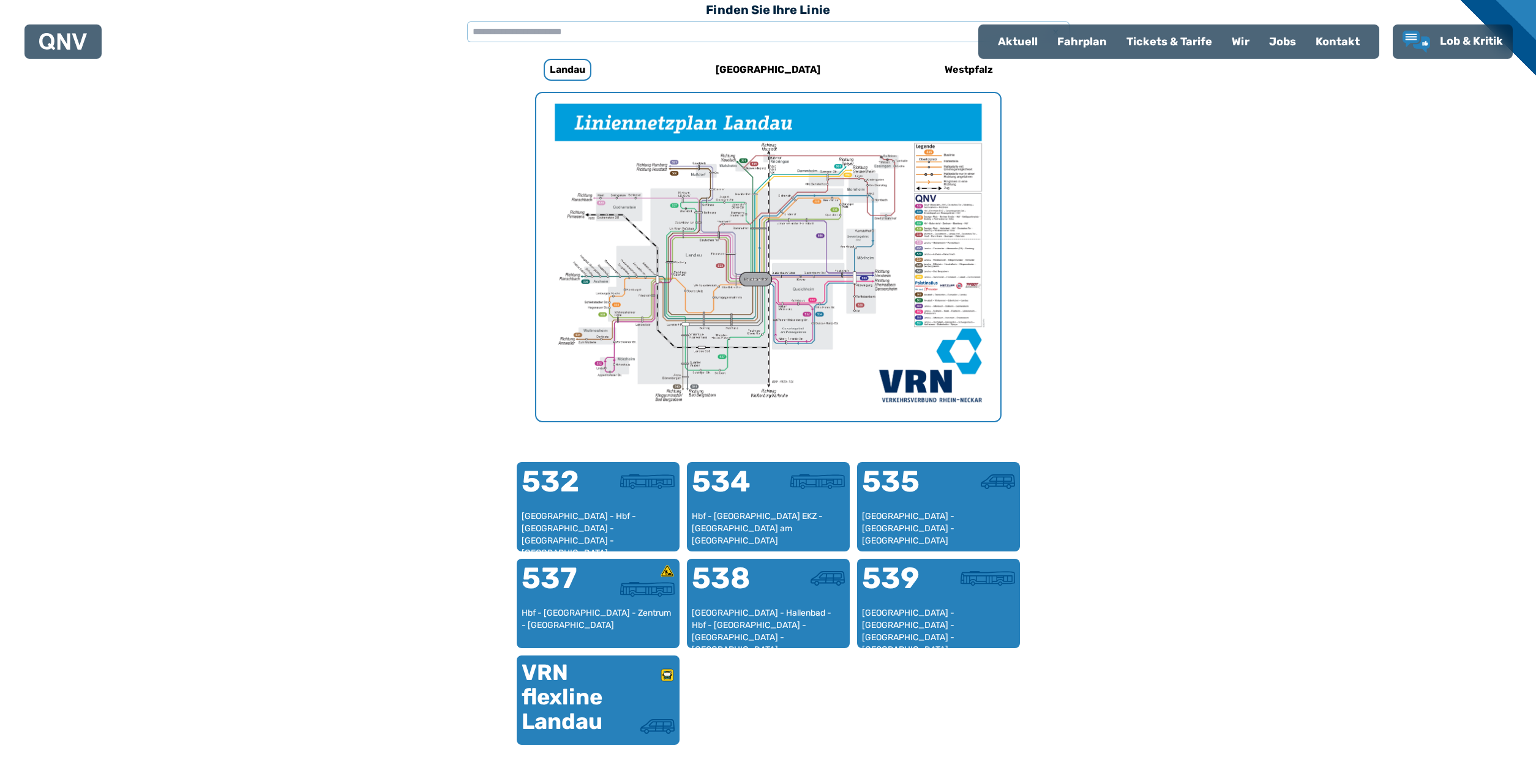
scroll to position [187, 0]
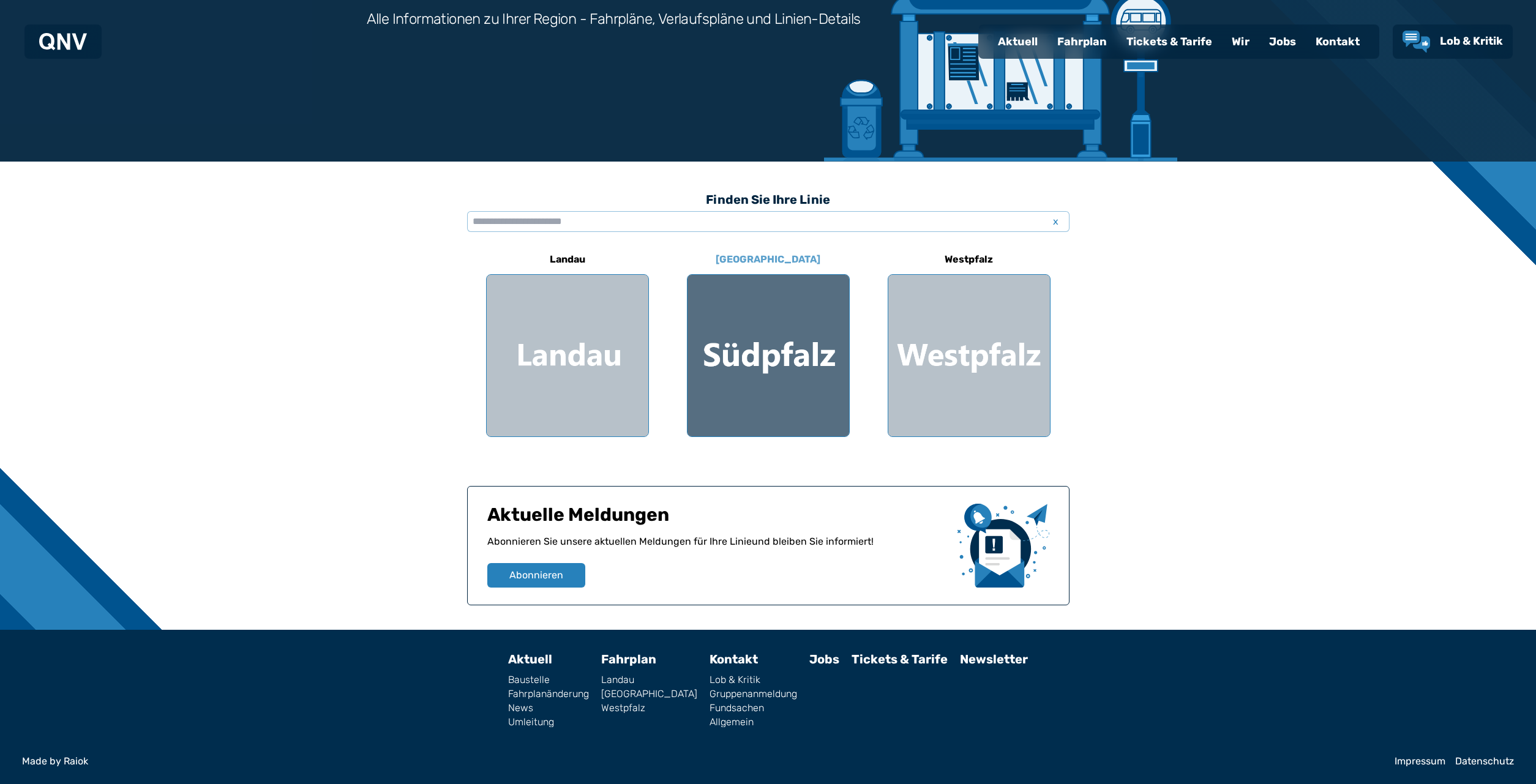
click at [775, 353] on div at bounding box center [768, 355] width 161 height 161
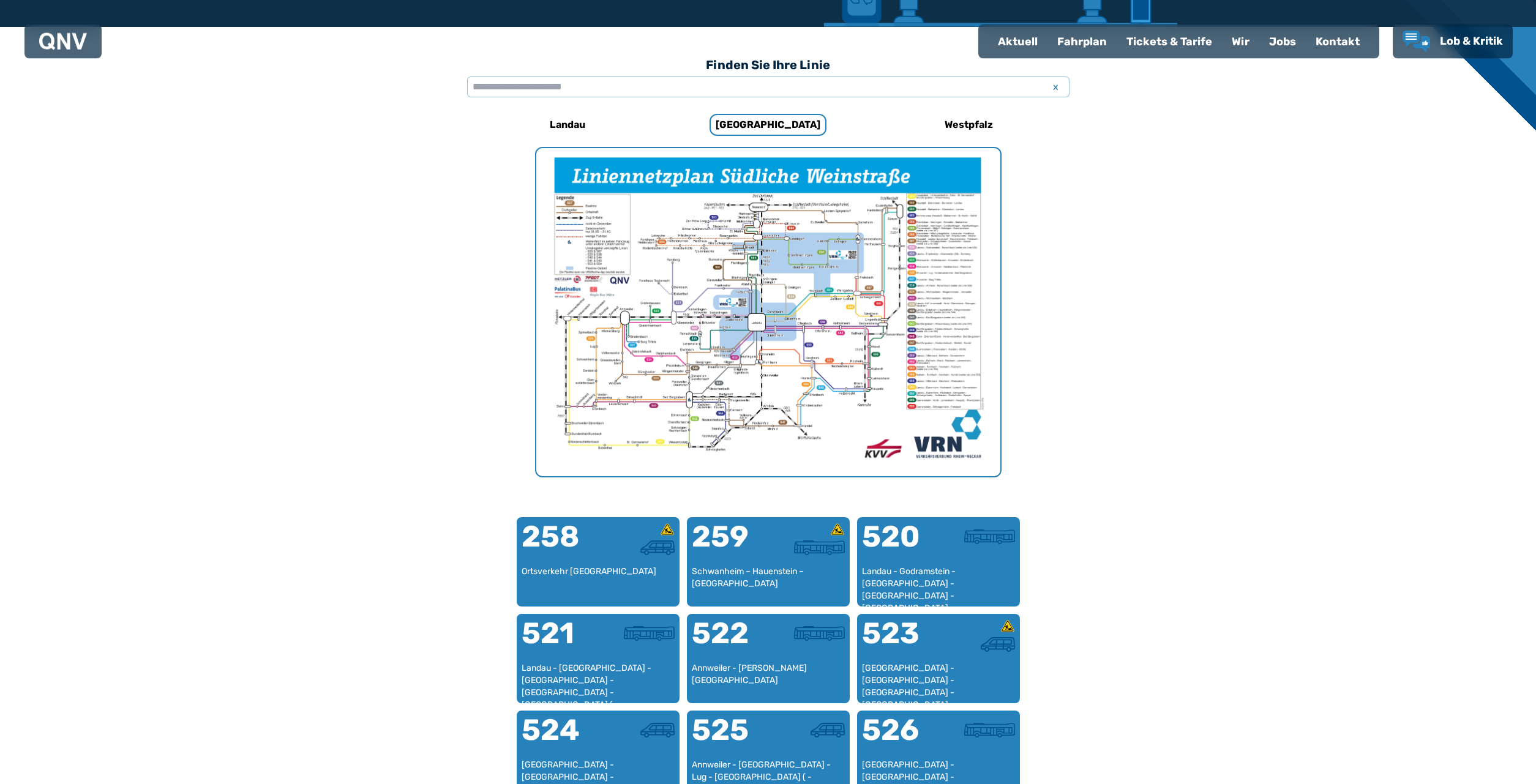
scroll to position [321, 0]
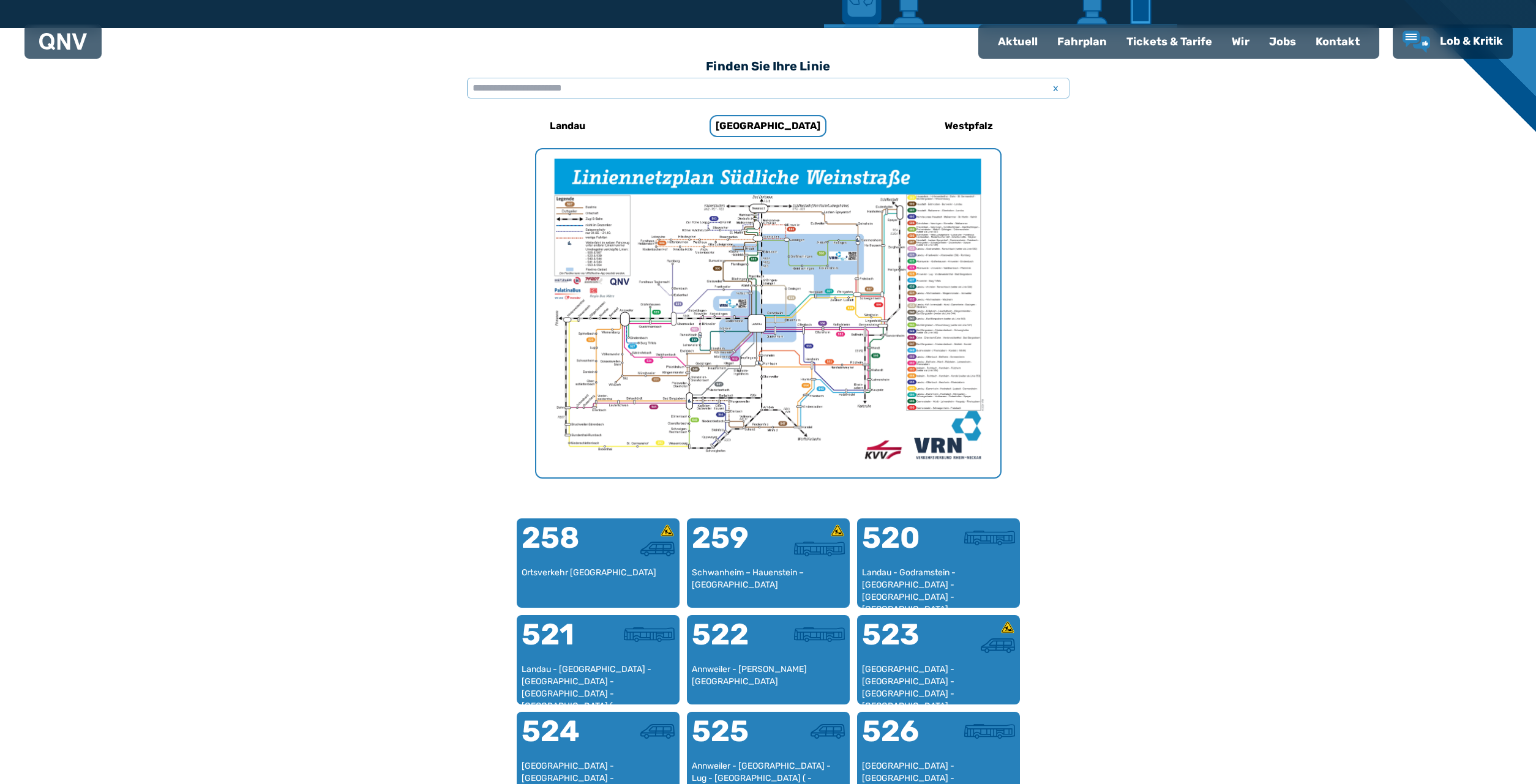
click at [768, 296] on img "1 von 1" at bounding box center [768, 313] width 464 height 328
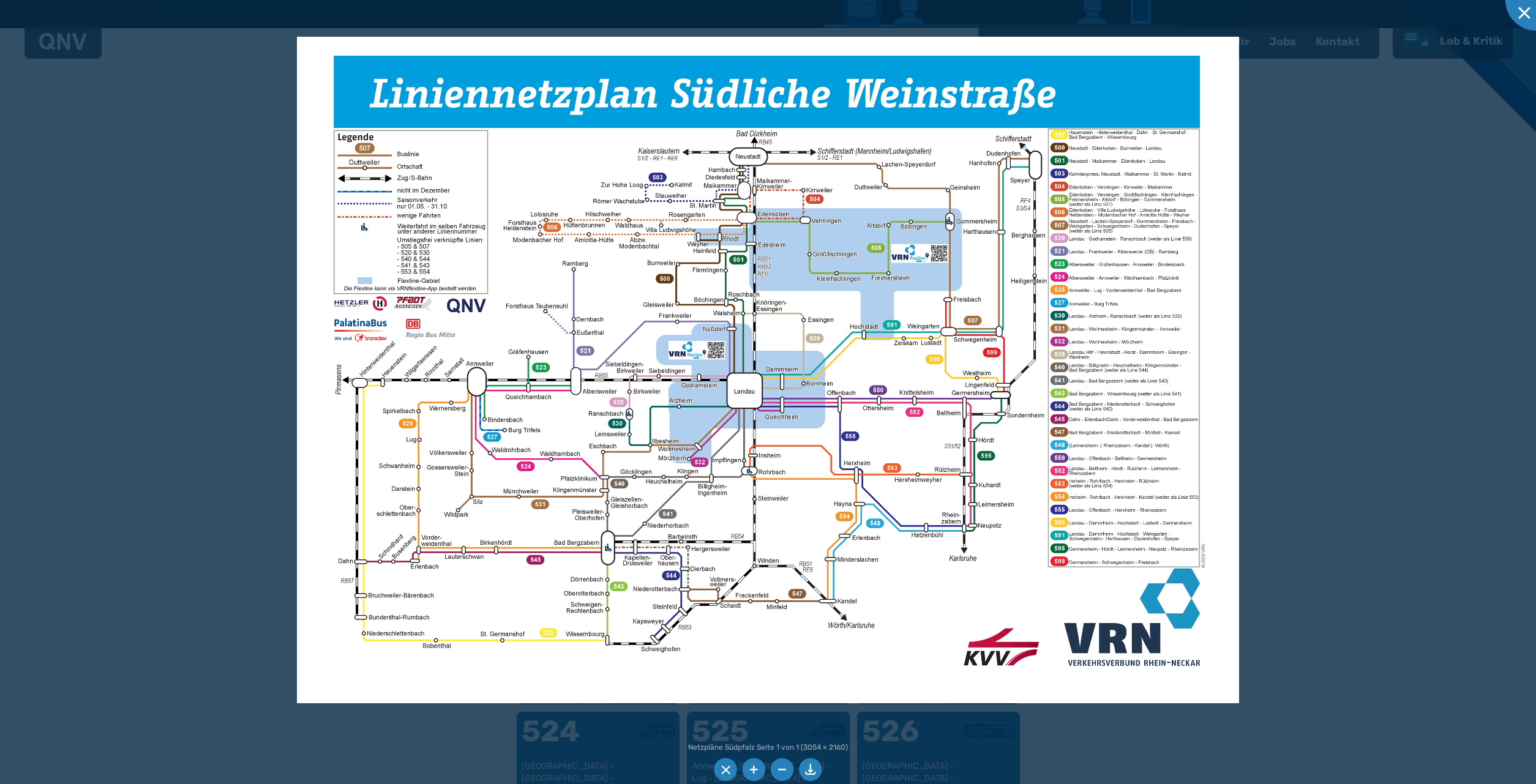
click at [1440, 197] on div at bounding box center [768, 392] width 1536 height 784
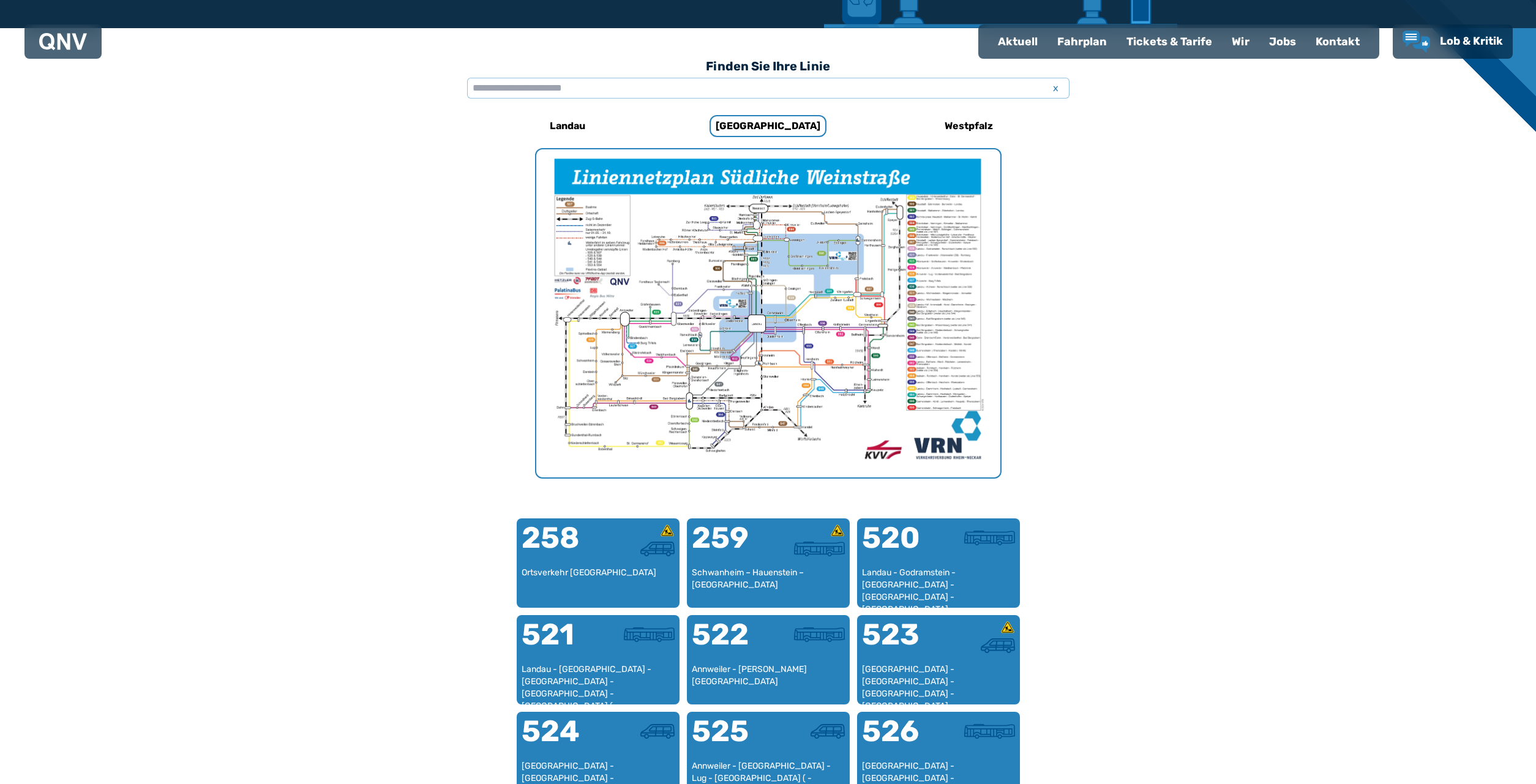
click at [773, 305] on img "1 von 1" at bounding box center [768, 313] width 464 height 328
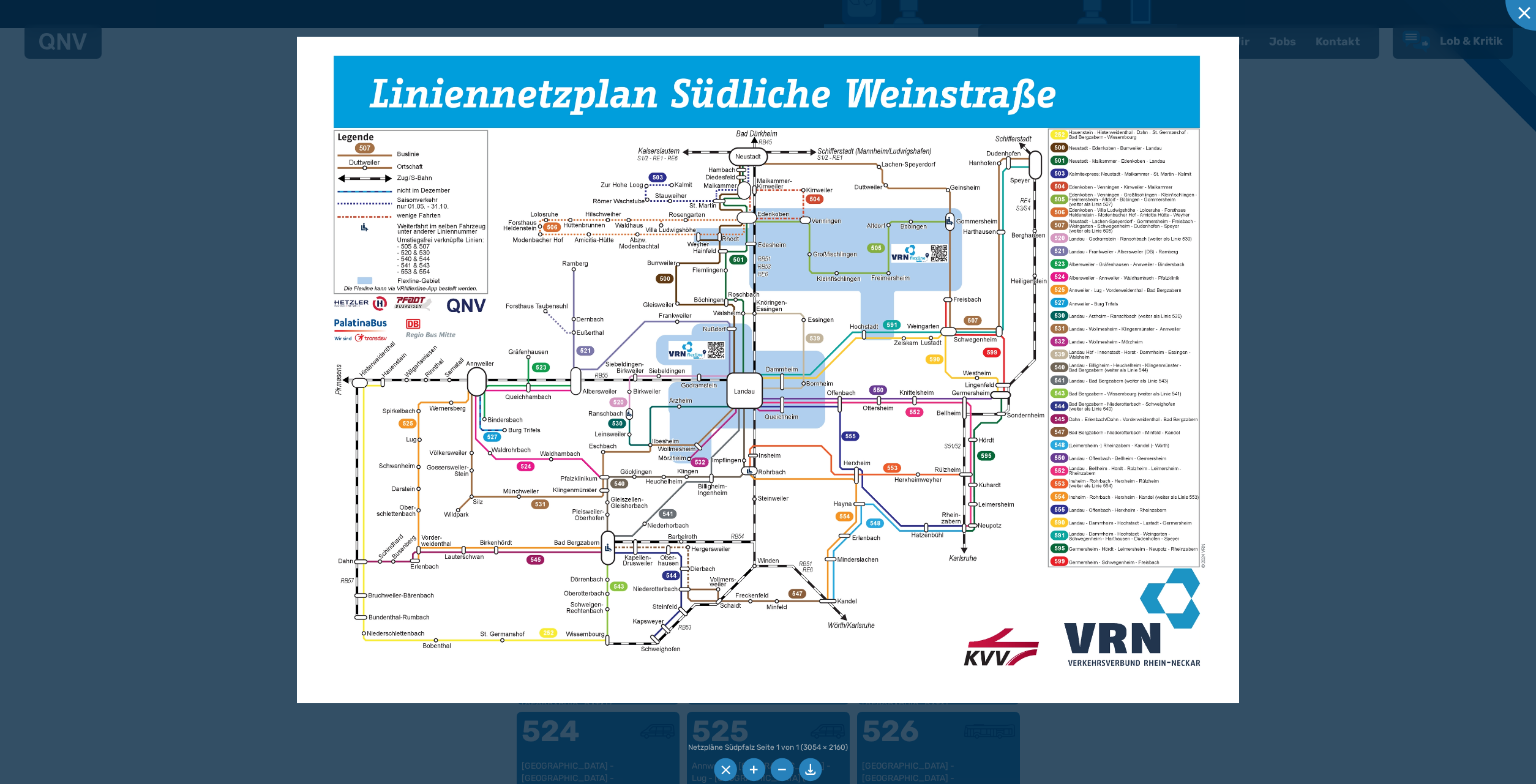
click at [1111, 235] on img at bounding box center [768, 369] width 942 height 666
click at [1535, 342] on div at bounding box center [768, 392] width 1536 height 784
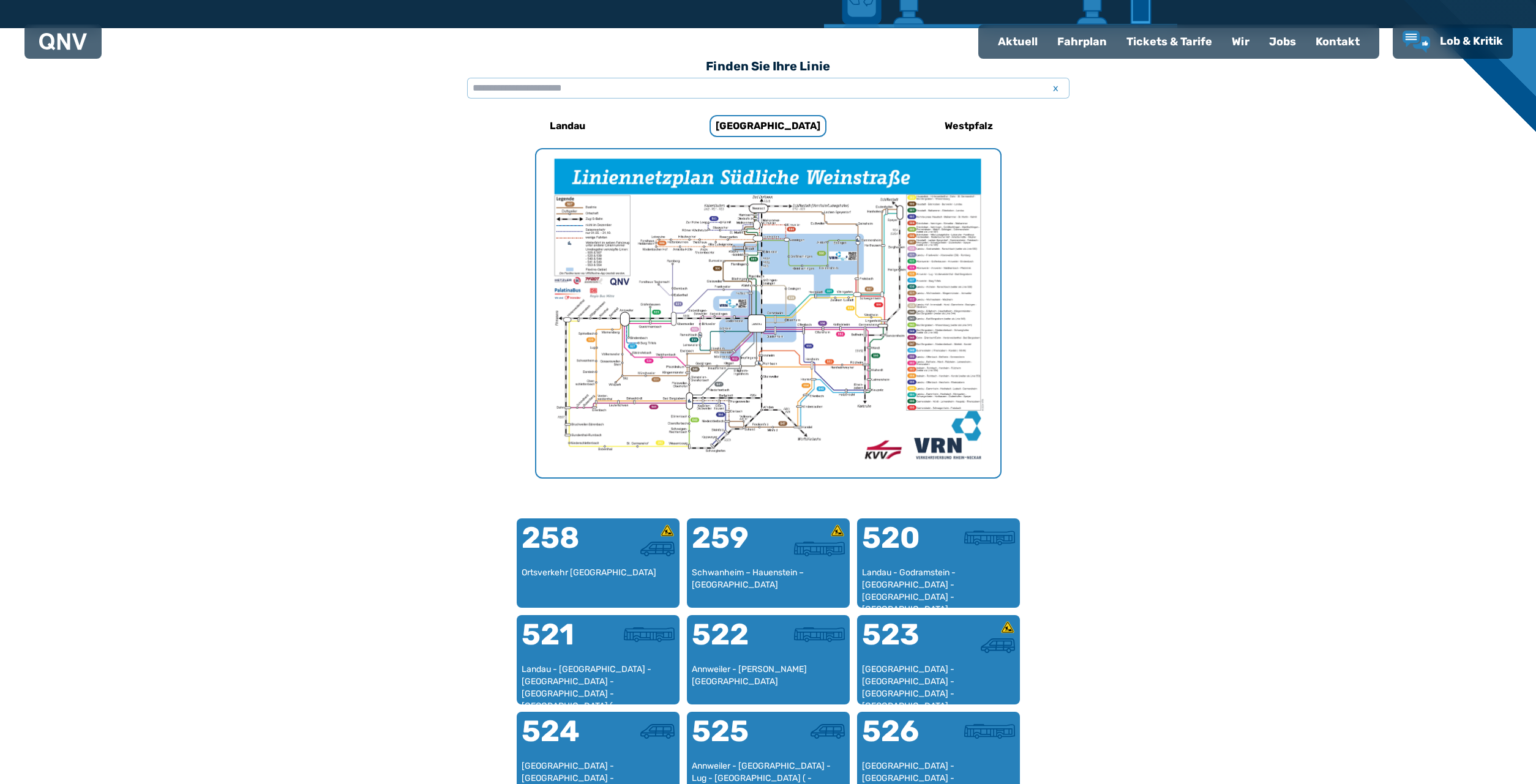
click at [737, 316] on img "1 von 1" at bounding box center [768, 313] width 464 height 328
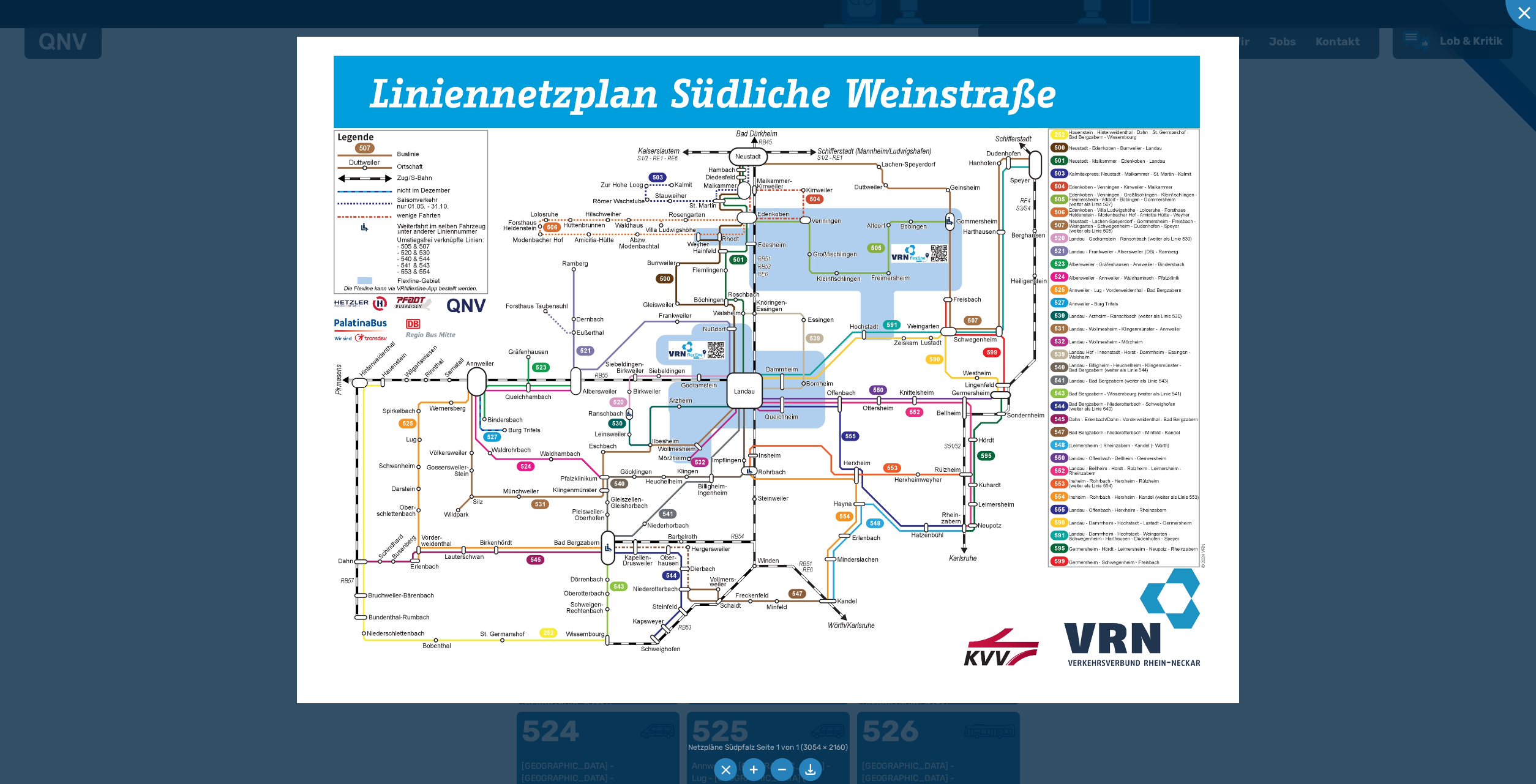
scroll to position [187, 0]
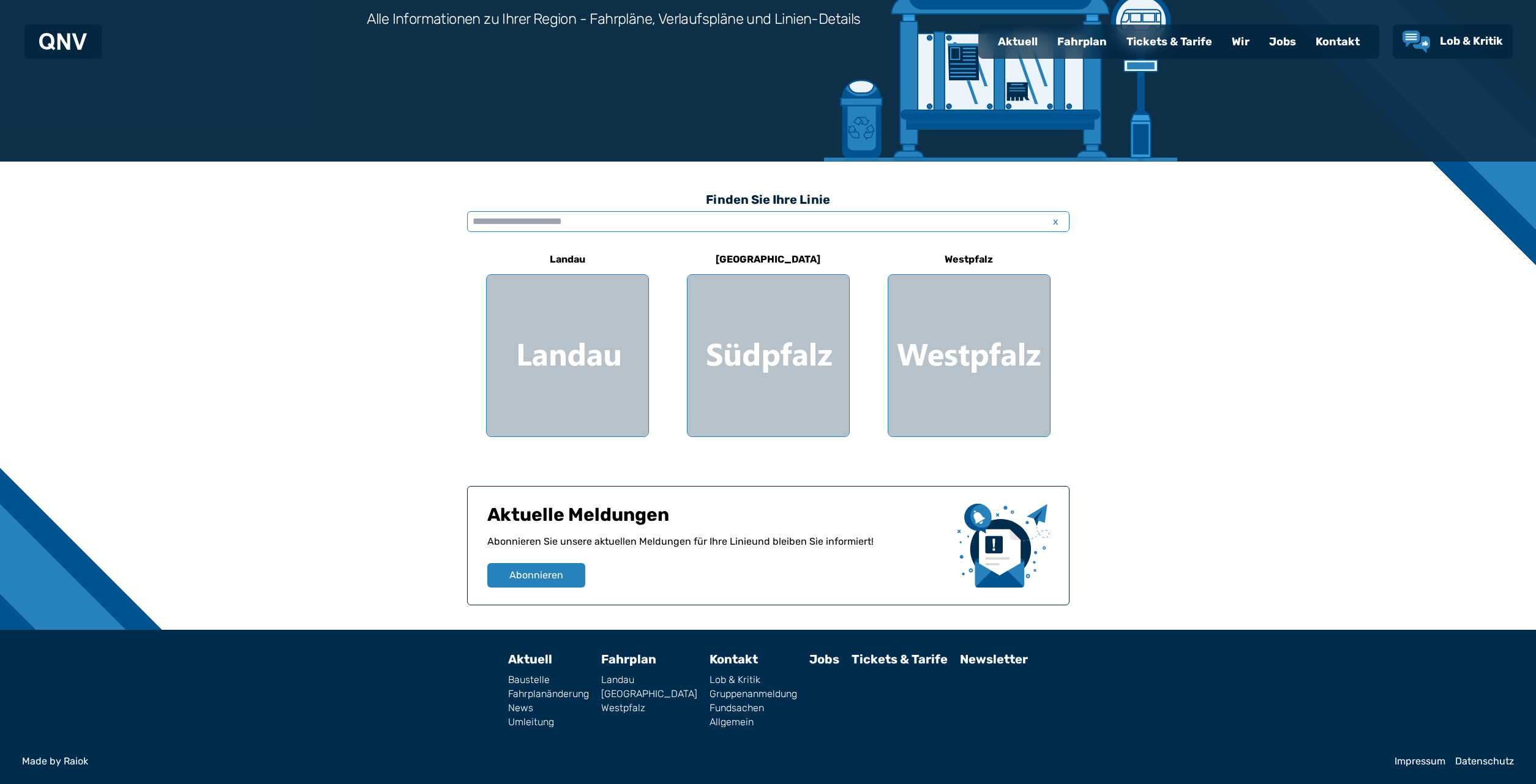
click at [511, 219] on input "text" at bounding box center [768, 221] width 602 height 21
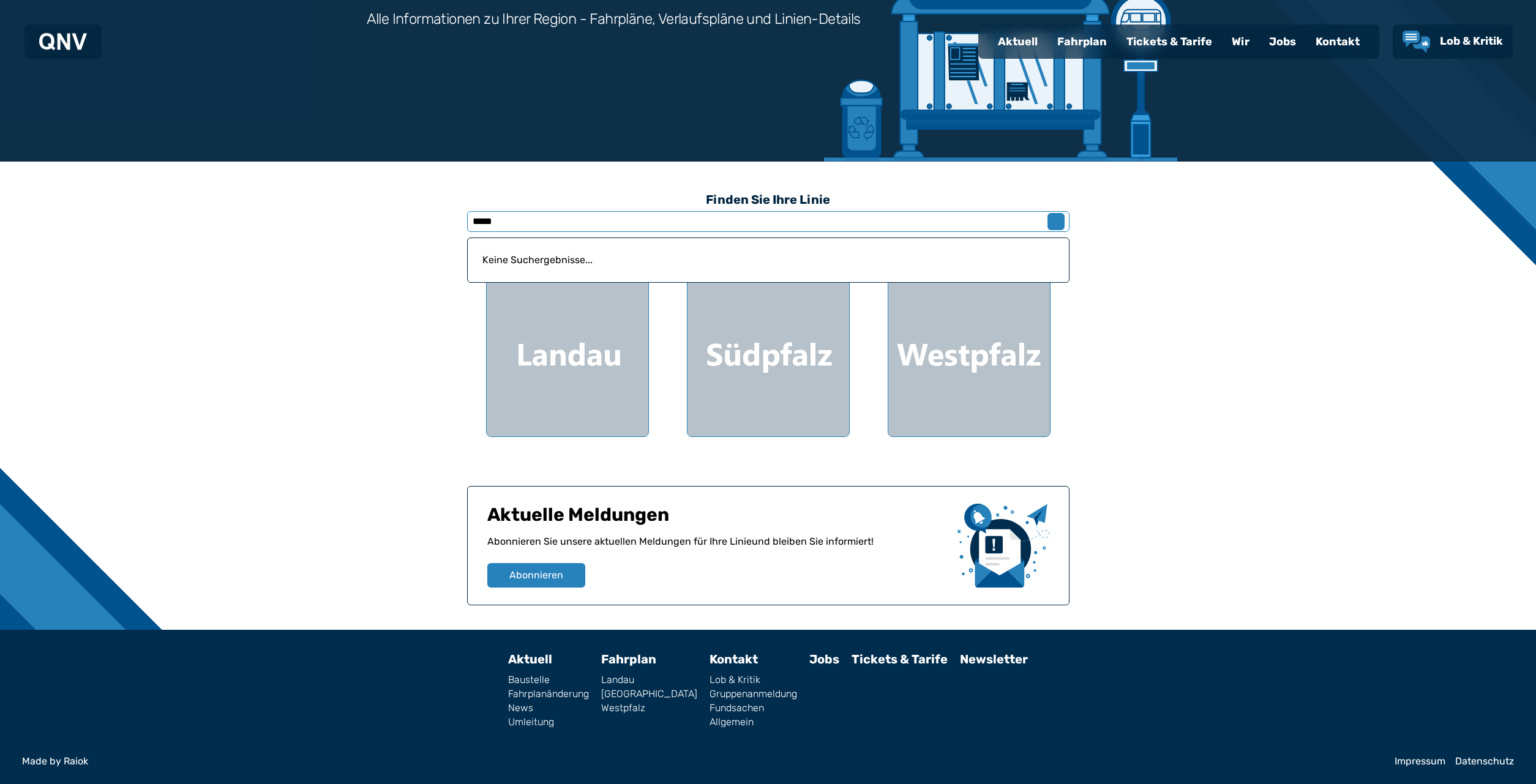
type input "*****"
click at [1055, 220] on span "x" at bounding box center [1056, 221] width 17 height 14
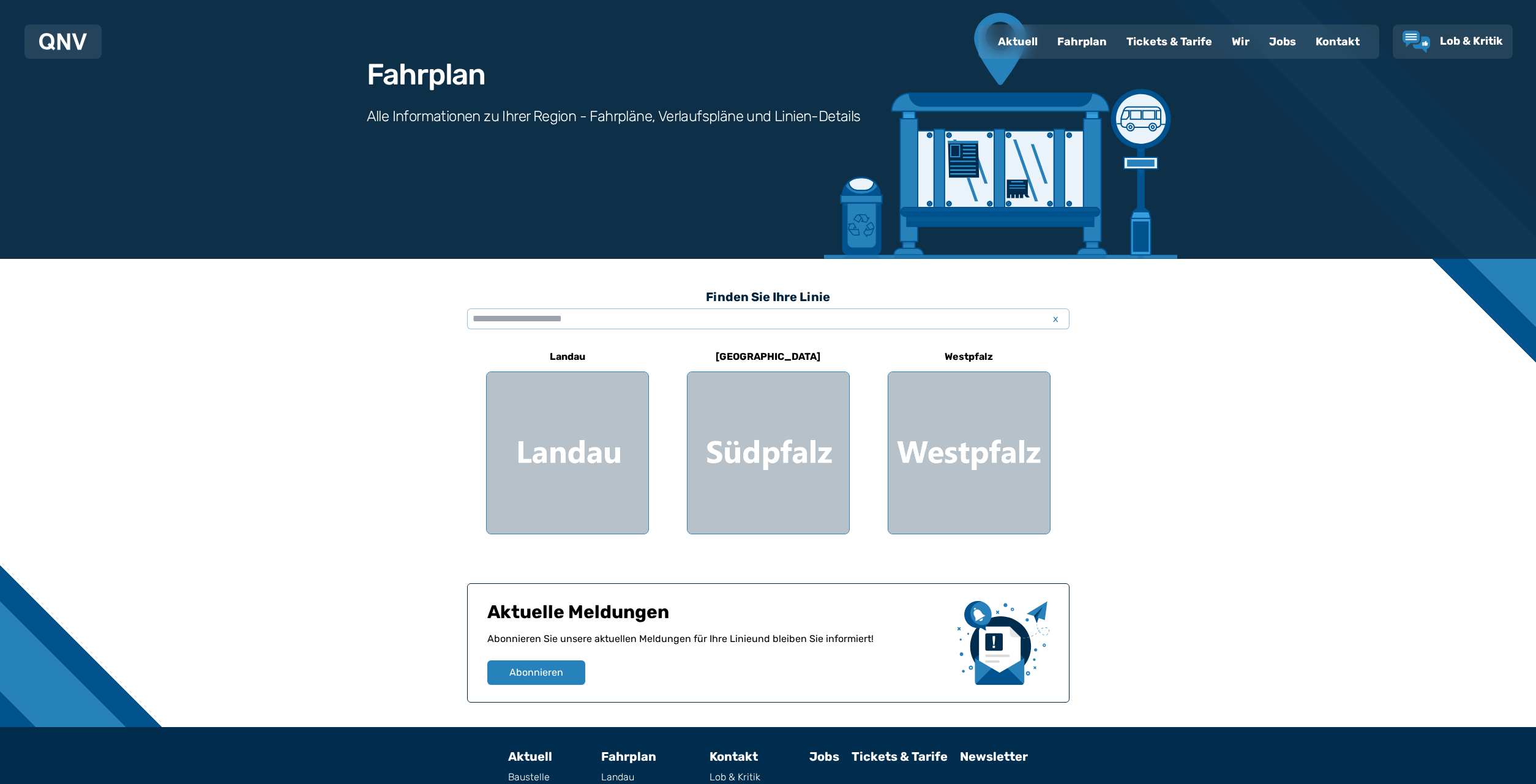
scroll to position [0, 0]
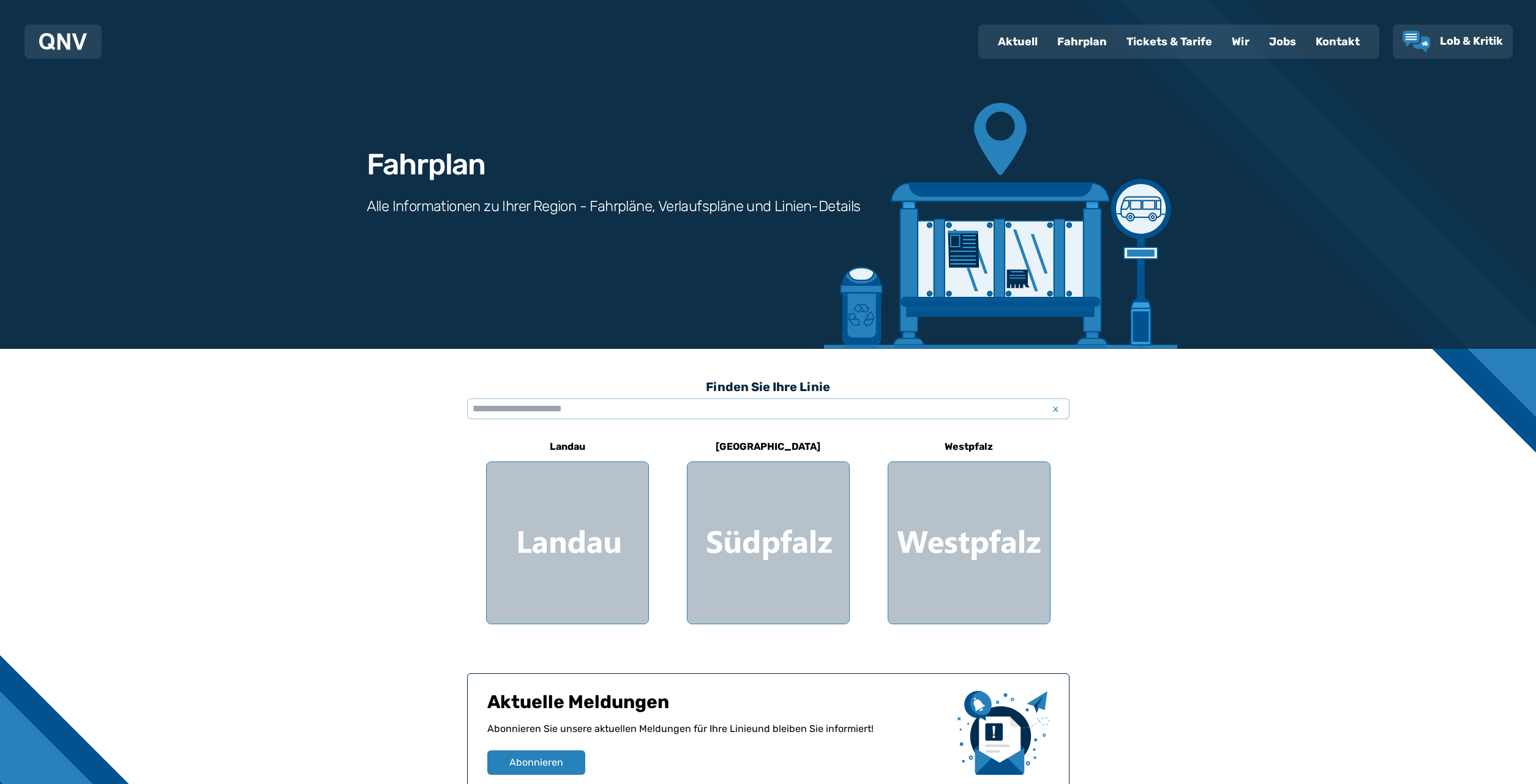
click at [1003, 39] on div "Aktuell" at bounding box center [1018, 41] width 59 height 32
select select "*"
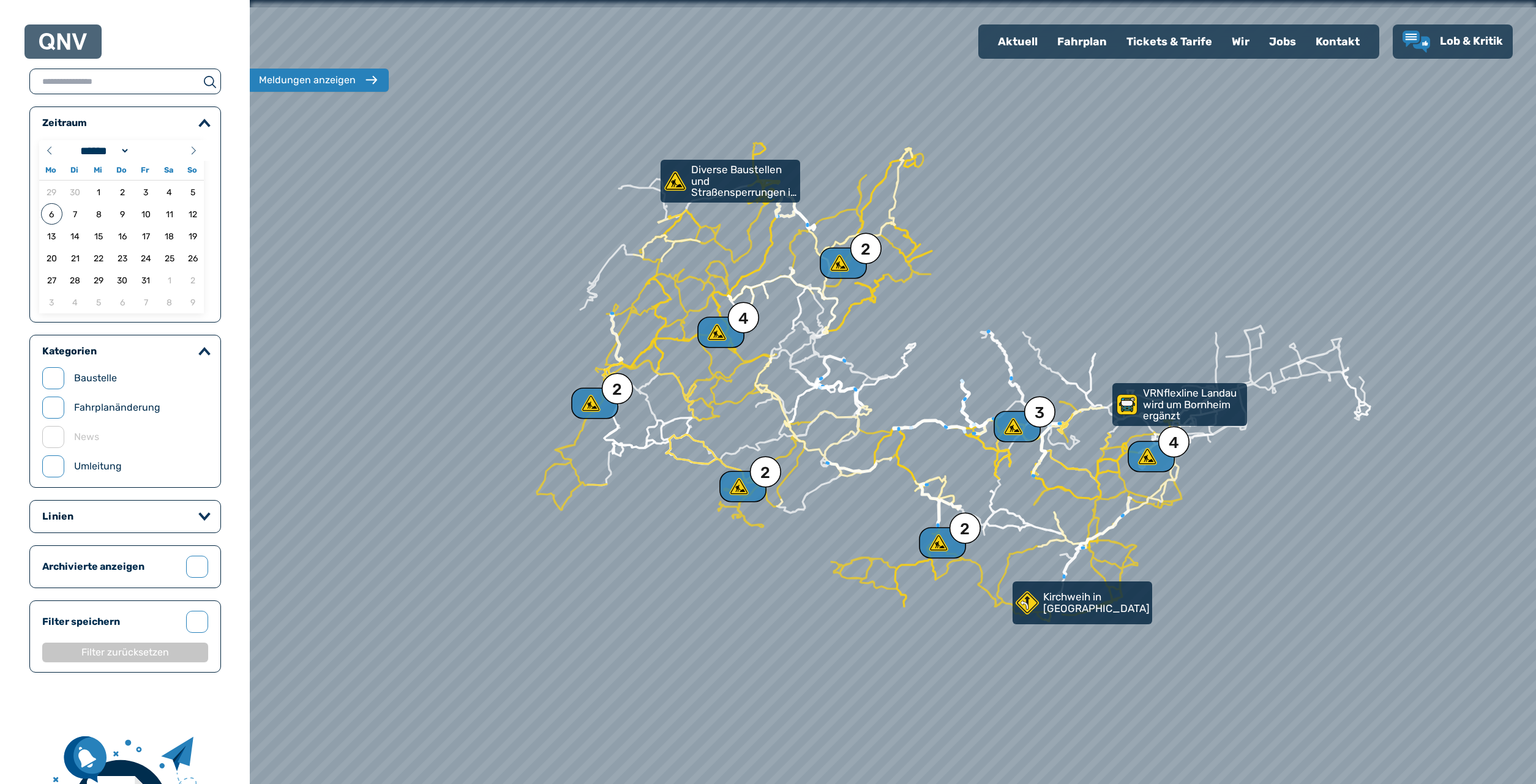
click at [1172, 39] on div "Tickets & Tarife" at bounding box center [1169, 41] width 106 height 32
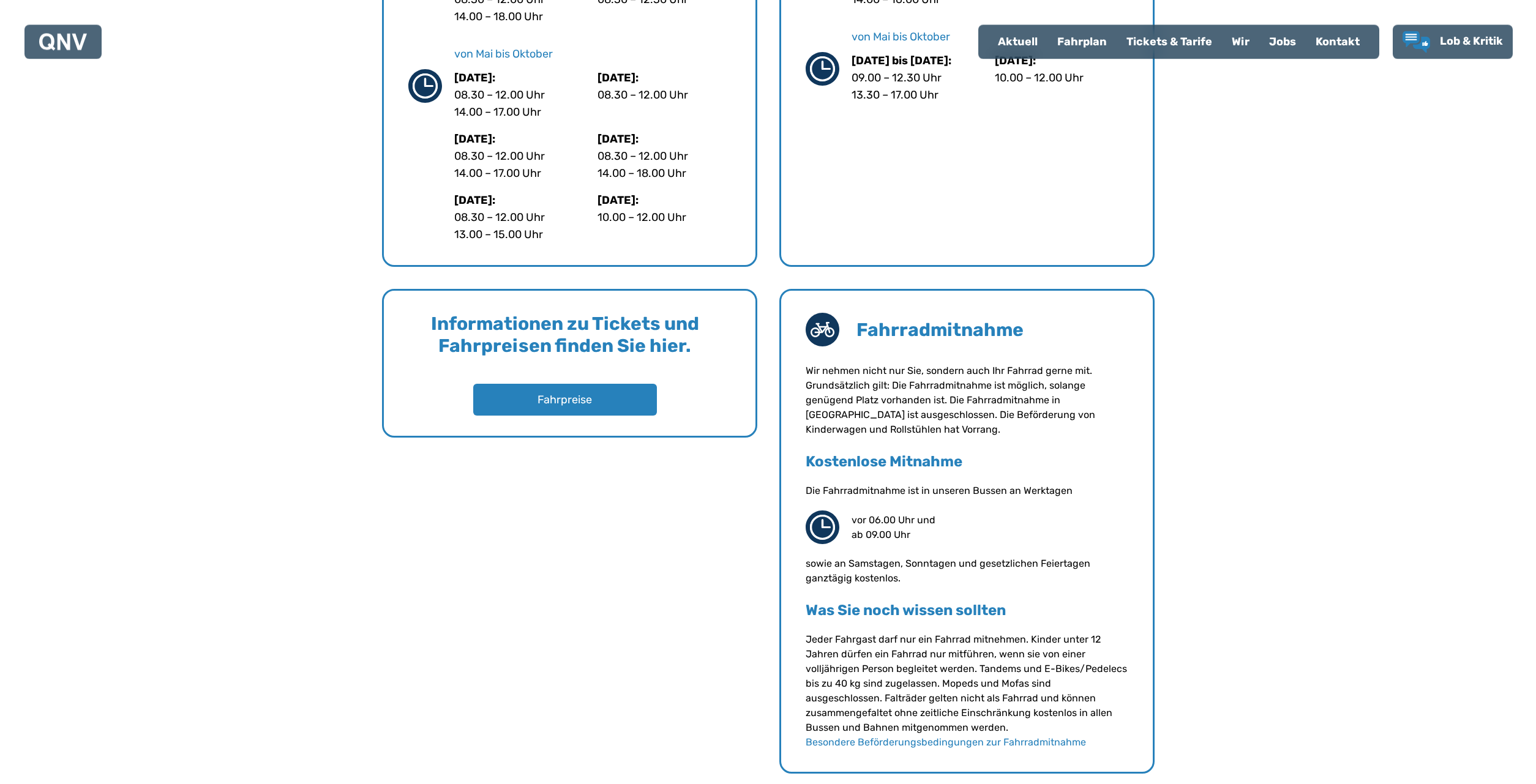
scroll to position [733, 0]
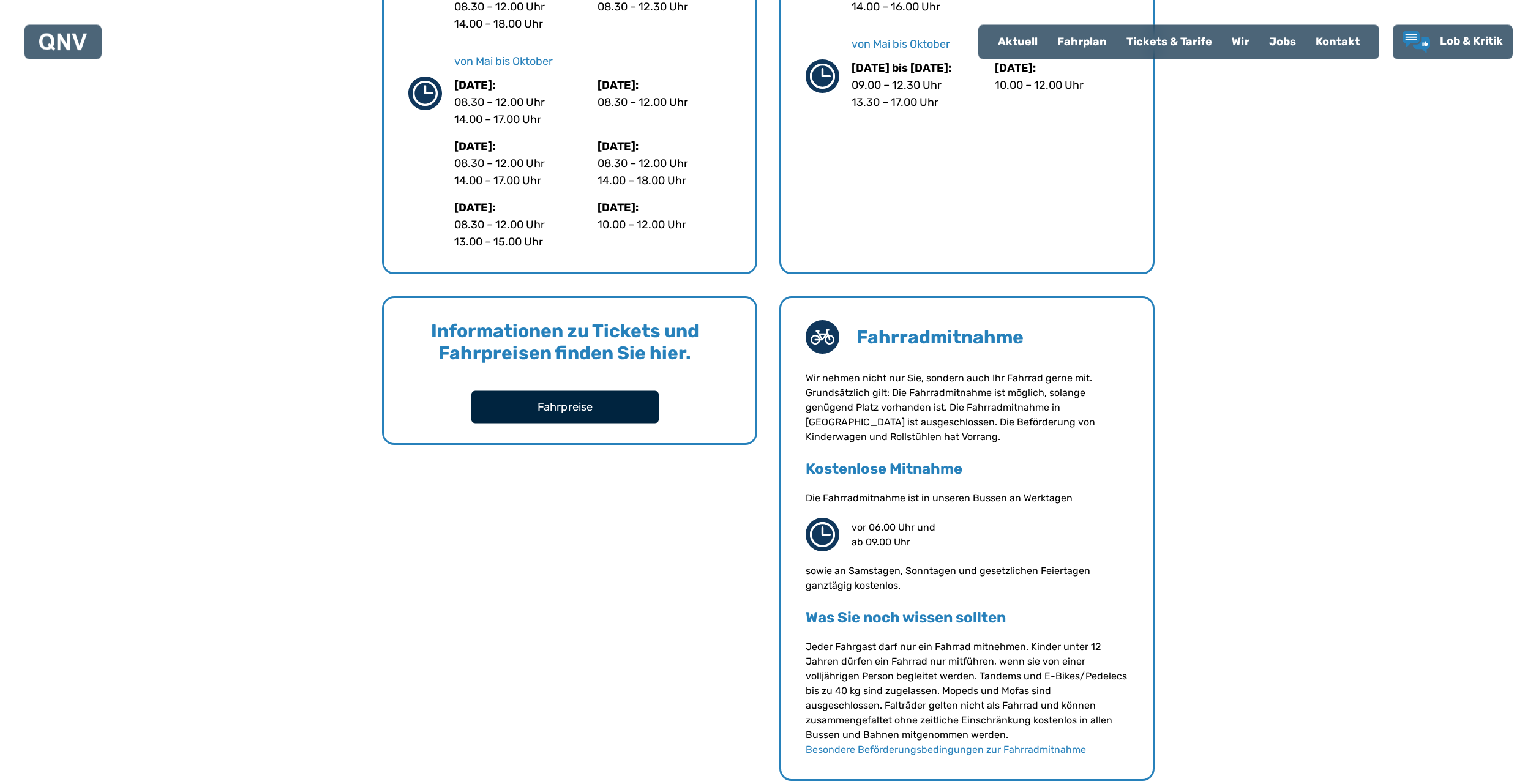
click at [562, 400] on button "Fahrpreise" at bounding box center [565, 407] width 187 height 32
select select "*"
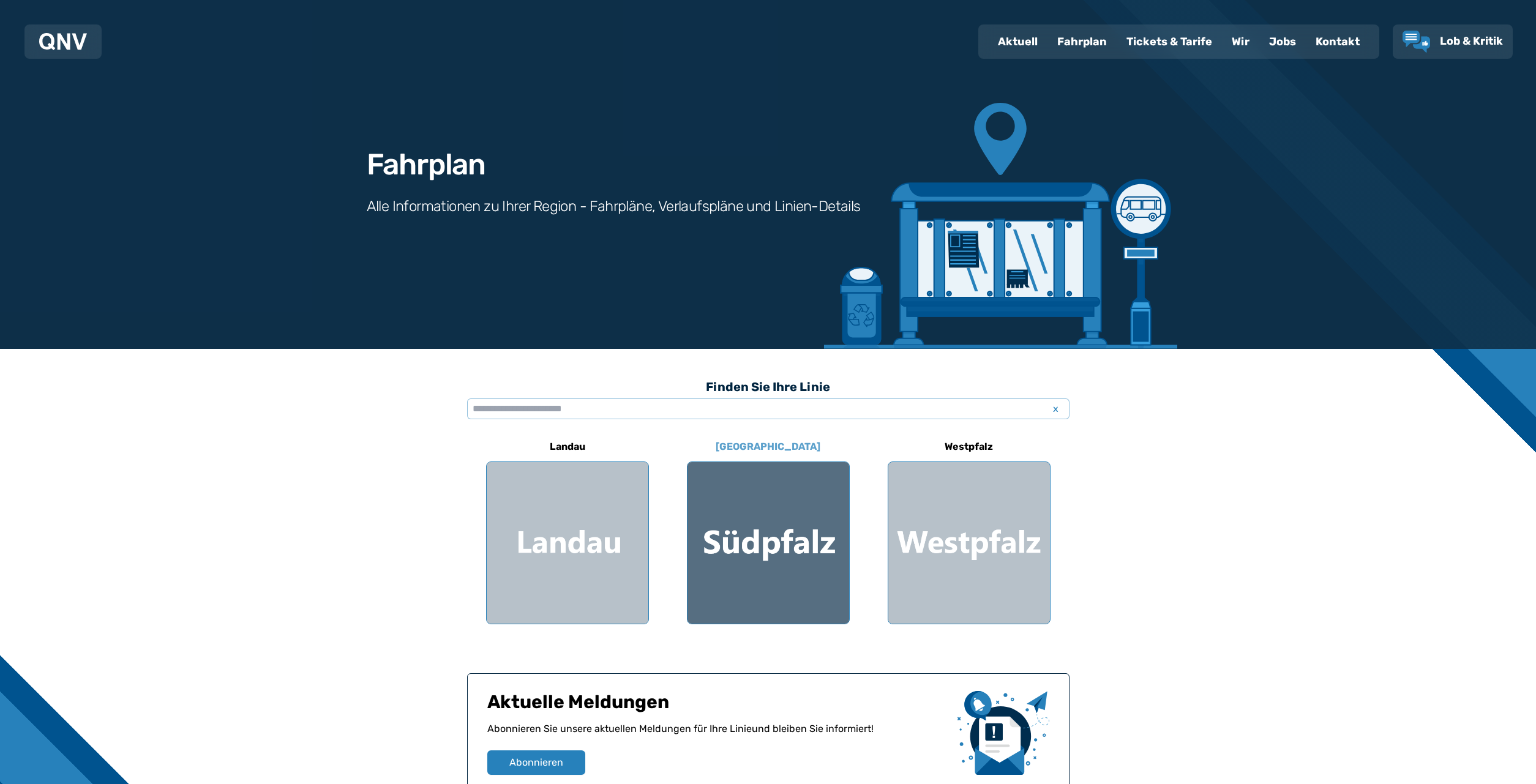
click at [771, 545] on div at bounding box center [768, 542] width 161 height 161
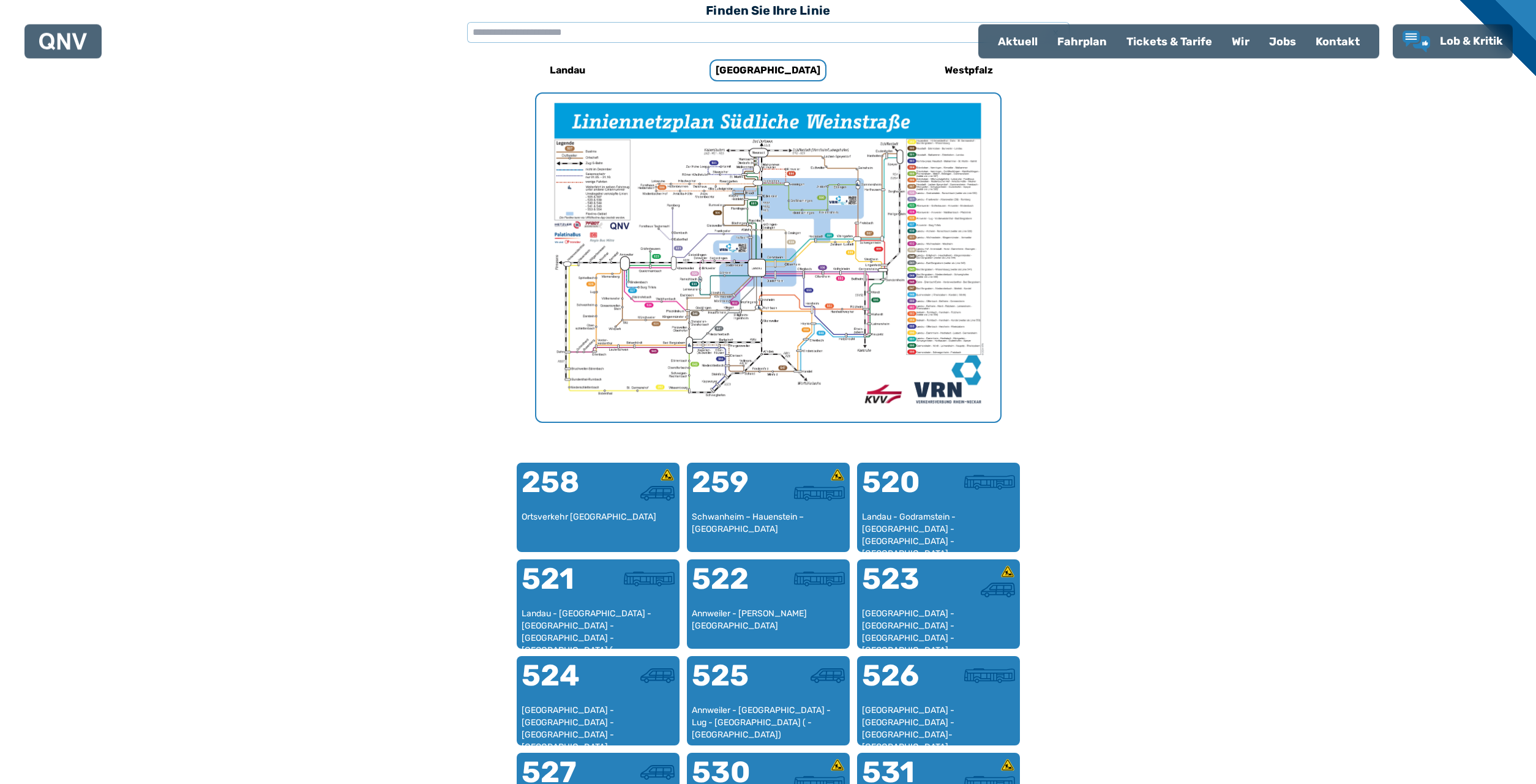
scroll to position [377, 0]
click at [733, 284] on img "1 von 1" at bounding box center [768, 257] width 464 height 328
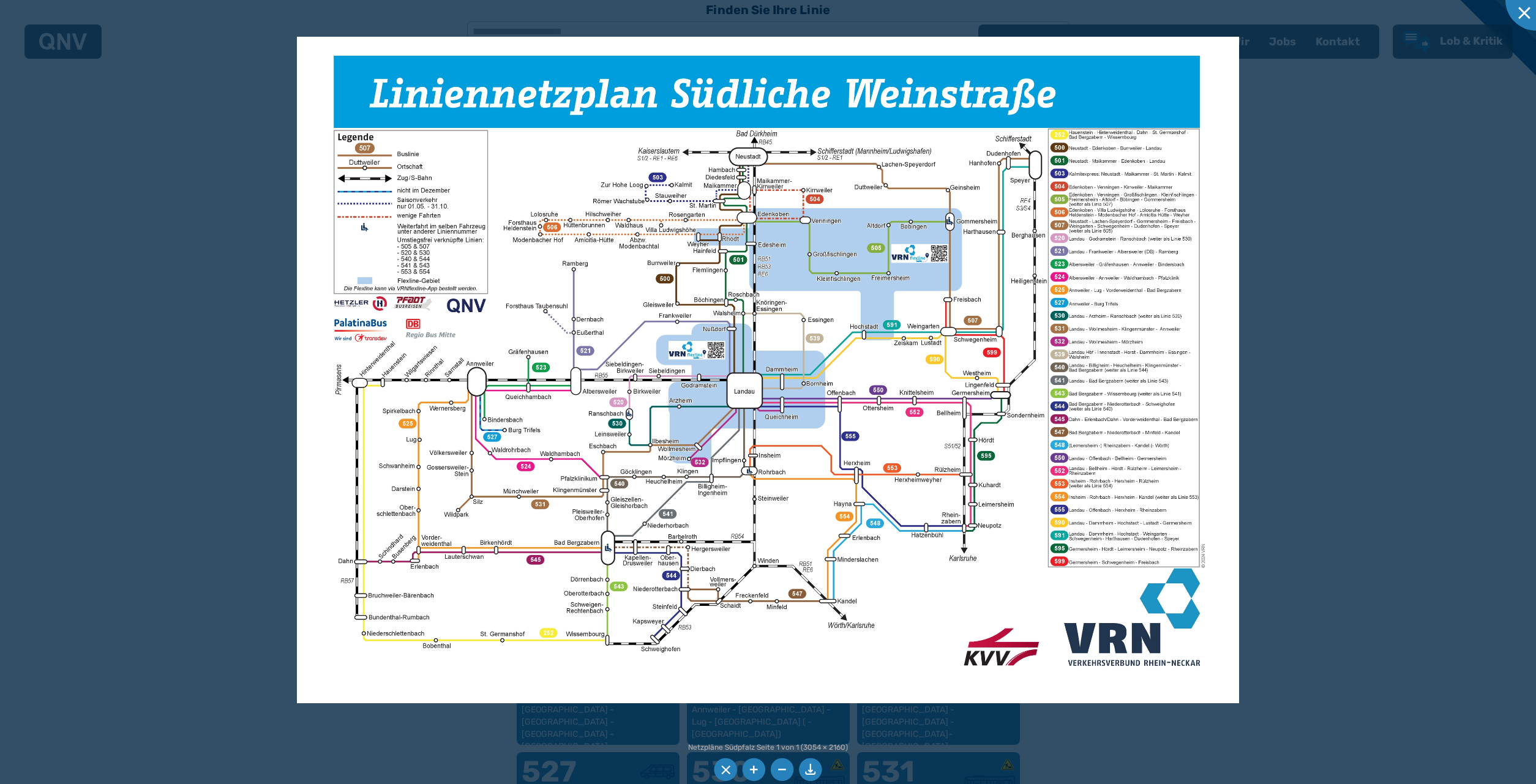
click at [827, 332] on img at bounding box center [768, 369] width 942 height 666
click at [809, 334] on img at bounding box center [768, 369] width 942 height 666
click at [1533, 588] on div at bounding box center [768, 392] width 1536 height 784
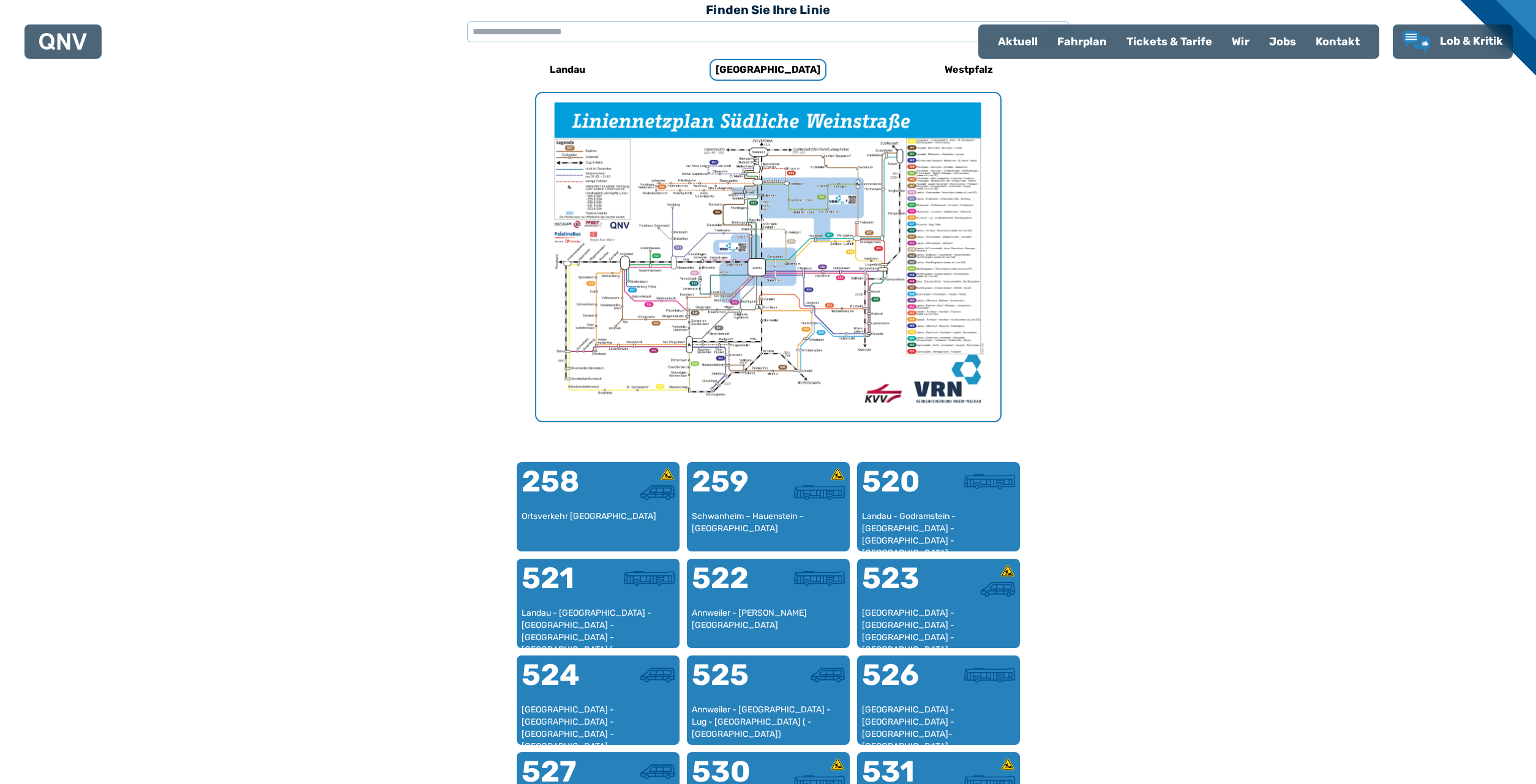
click at [776, 300] on img "1 von 1" at bounding box center [768, 257] width 464 height 328
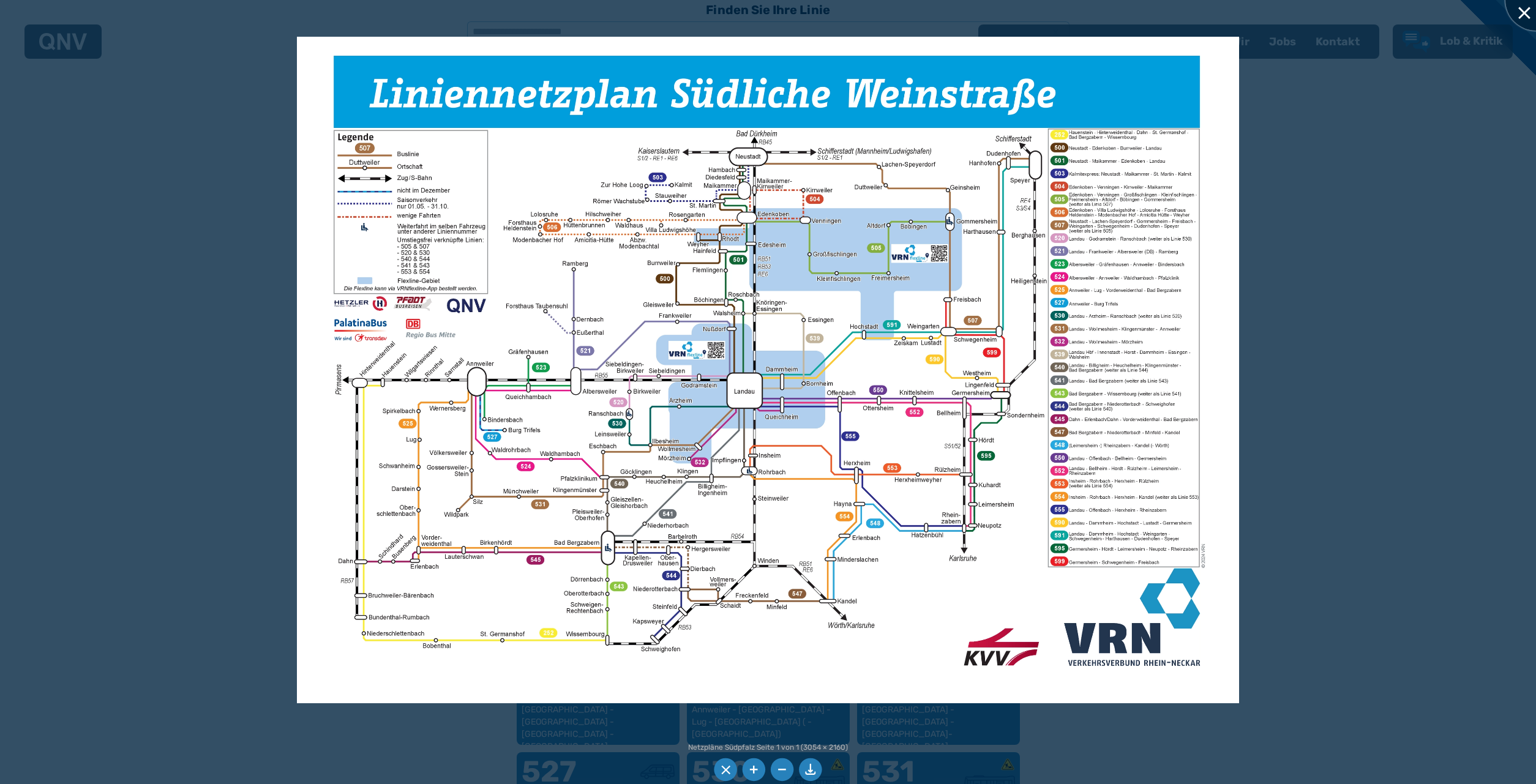
click at [1525, 8] on div at bounding box center [1536, 0] width 61 height 61
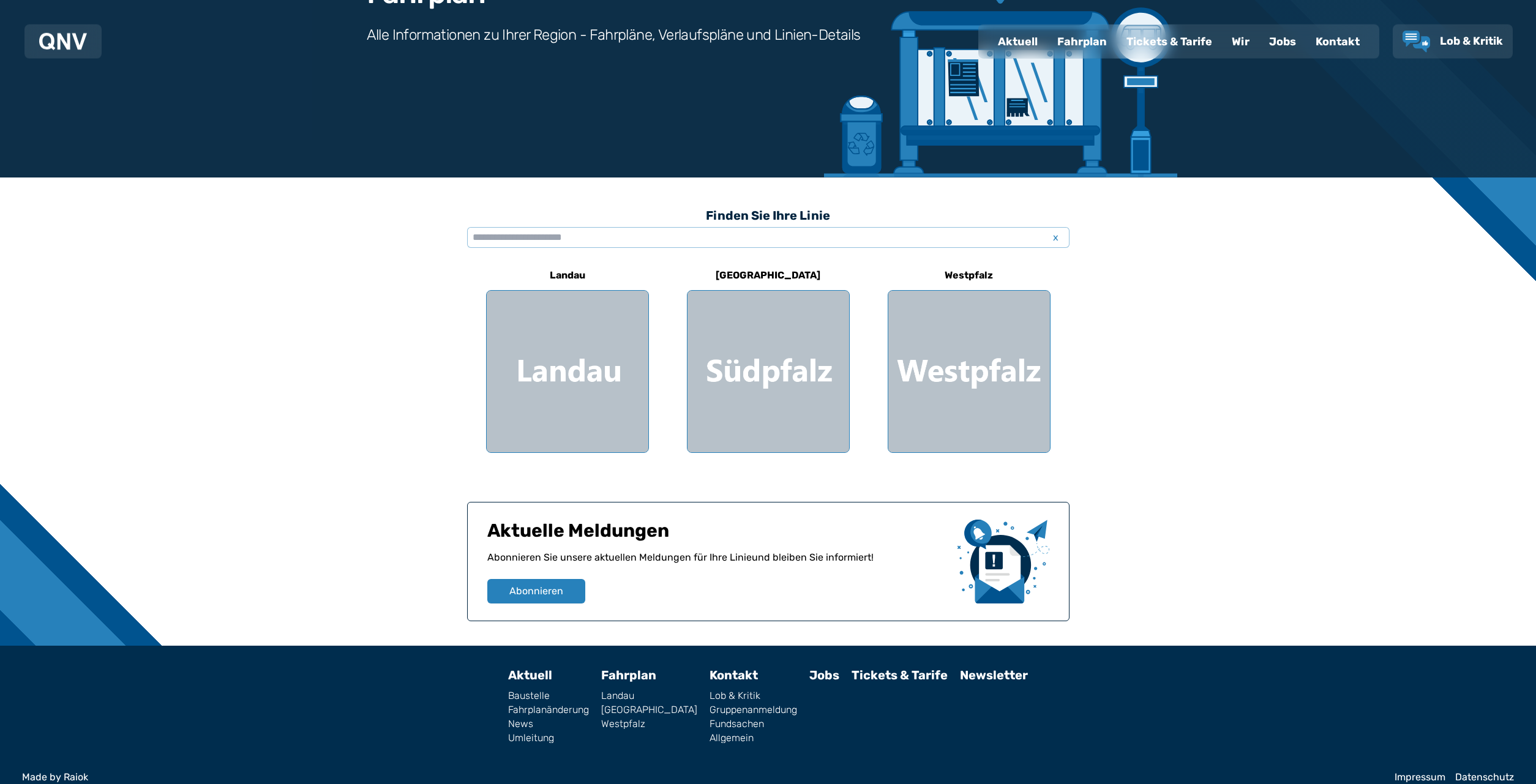
scroll to position [187, 0]
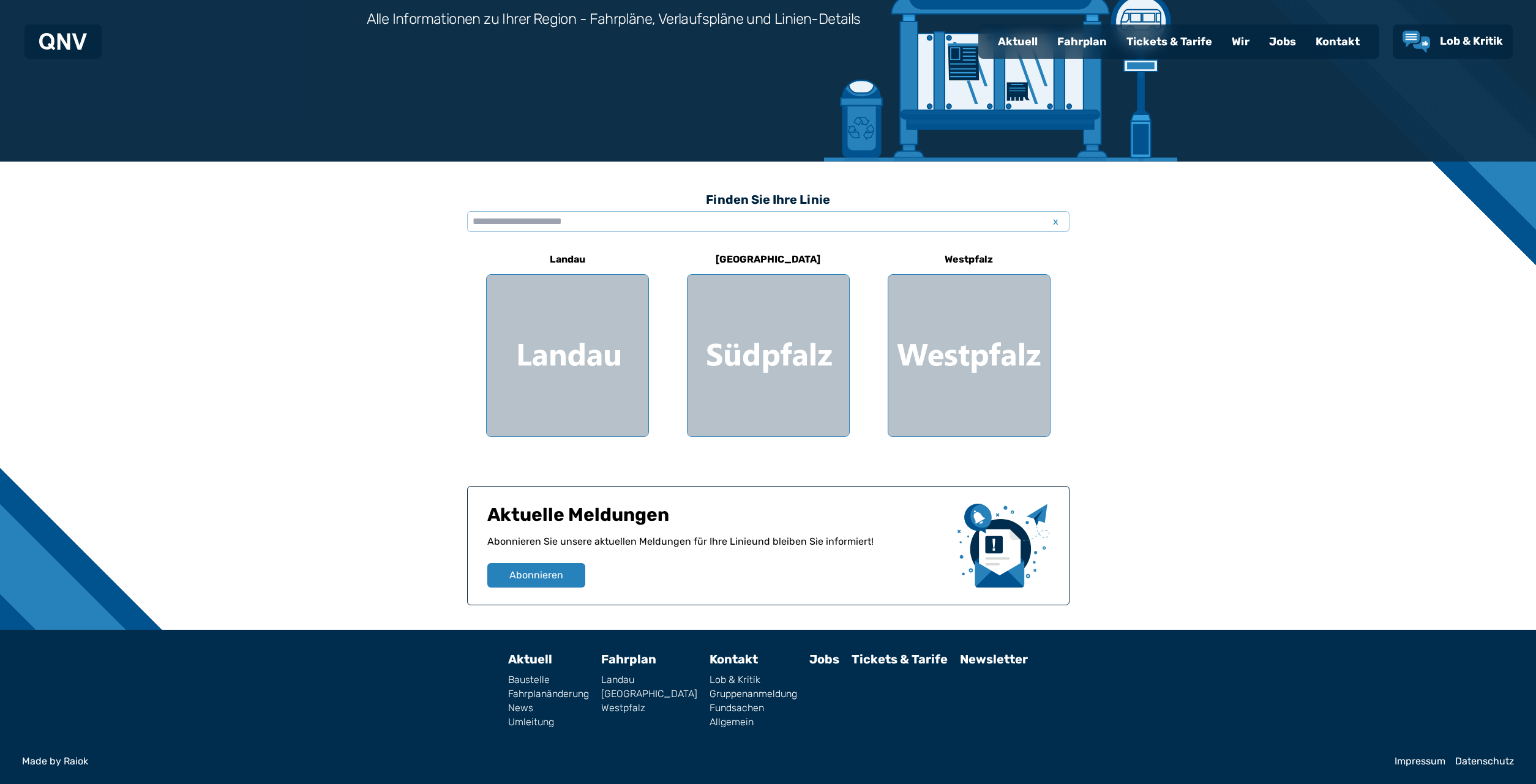
click at [633, 689] on link "[GEOGRAPHIC_DATA]" at bounding box center [649, 694] width 96 height 10
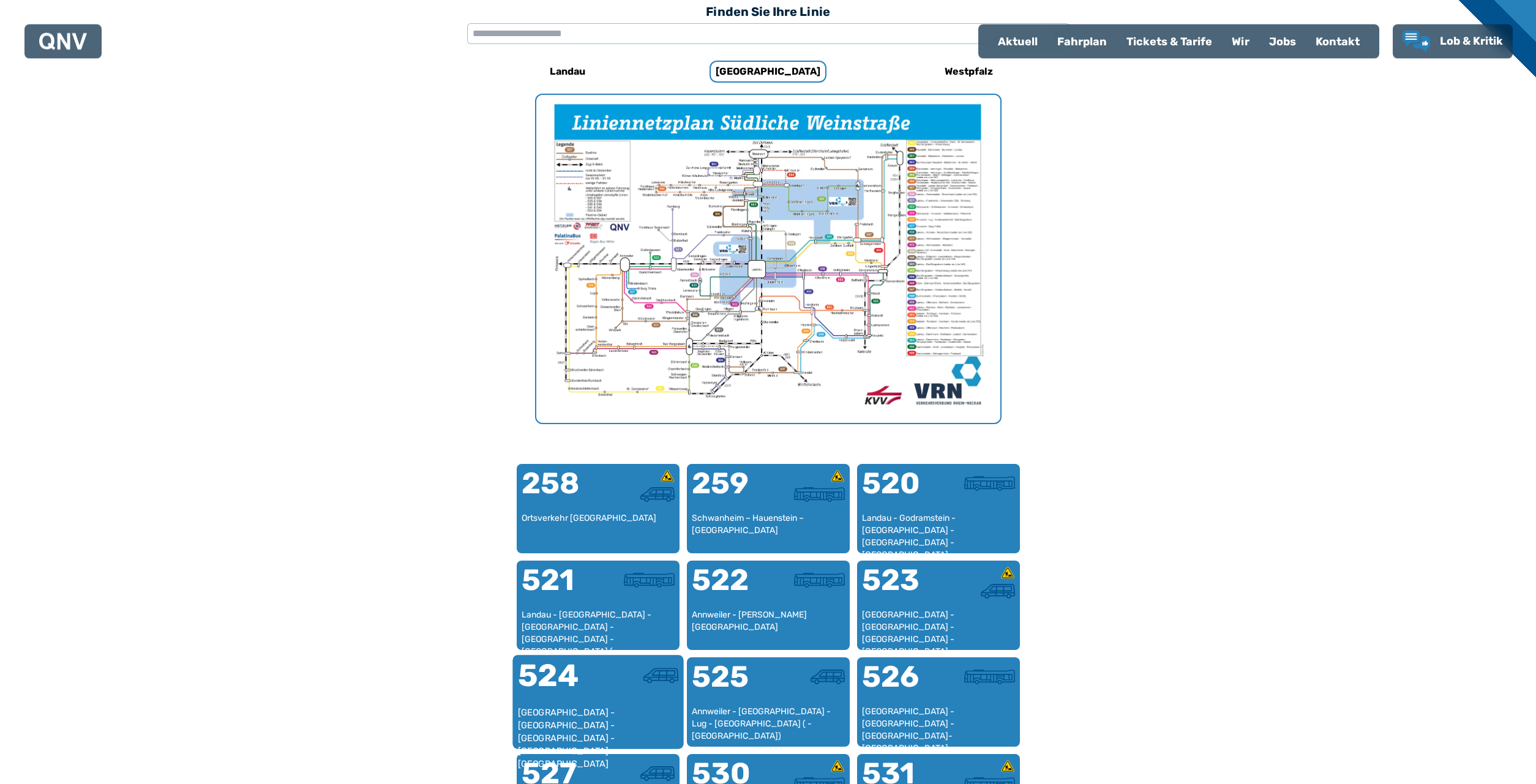
scroll to position [377, 0]
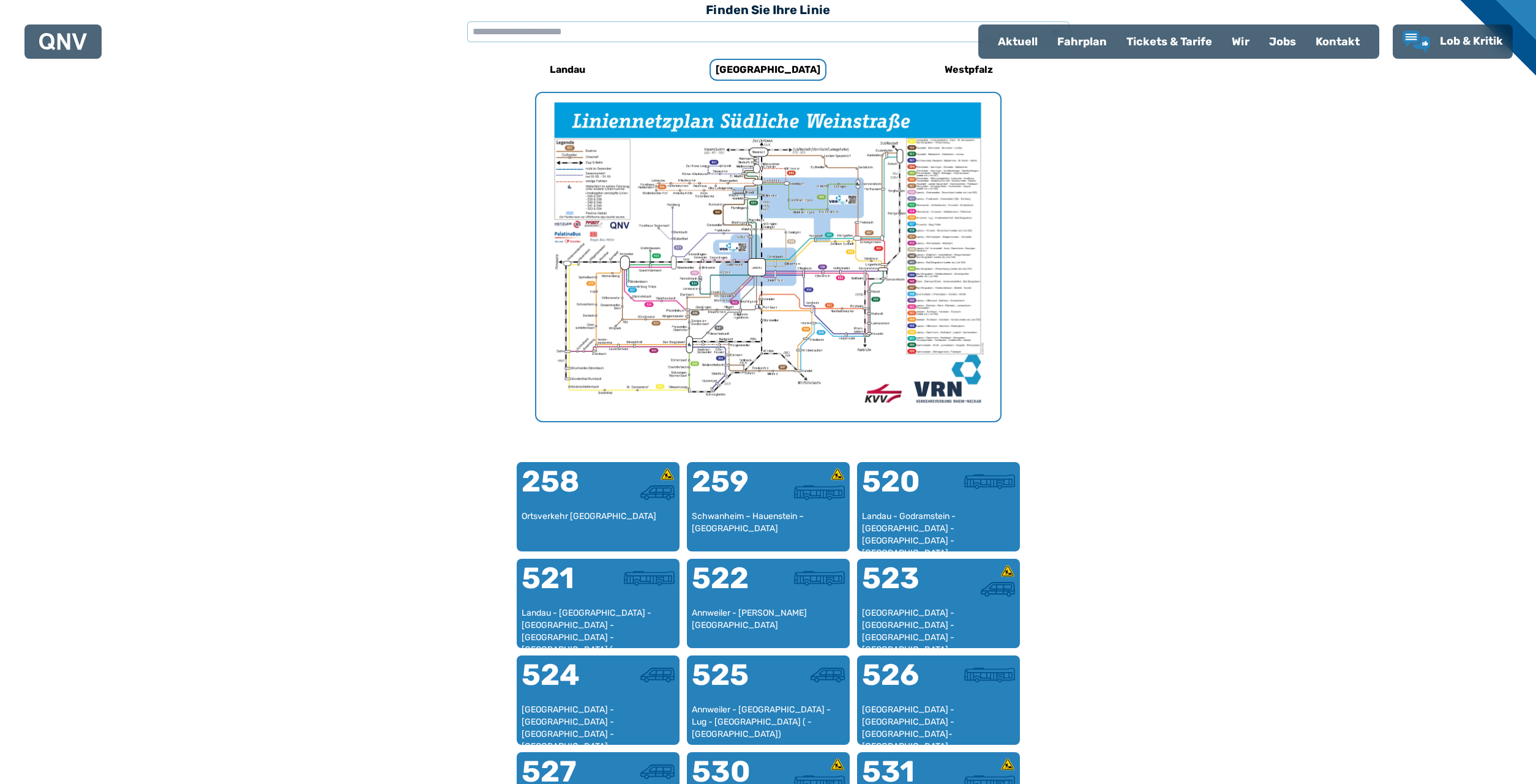
click at [788, 267] on img "1 von 1" at bounding box center [768, 257] width 464 height 328
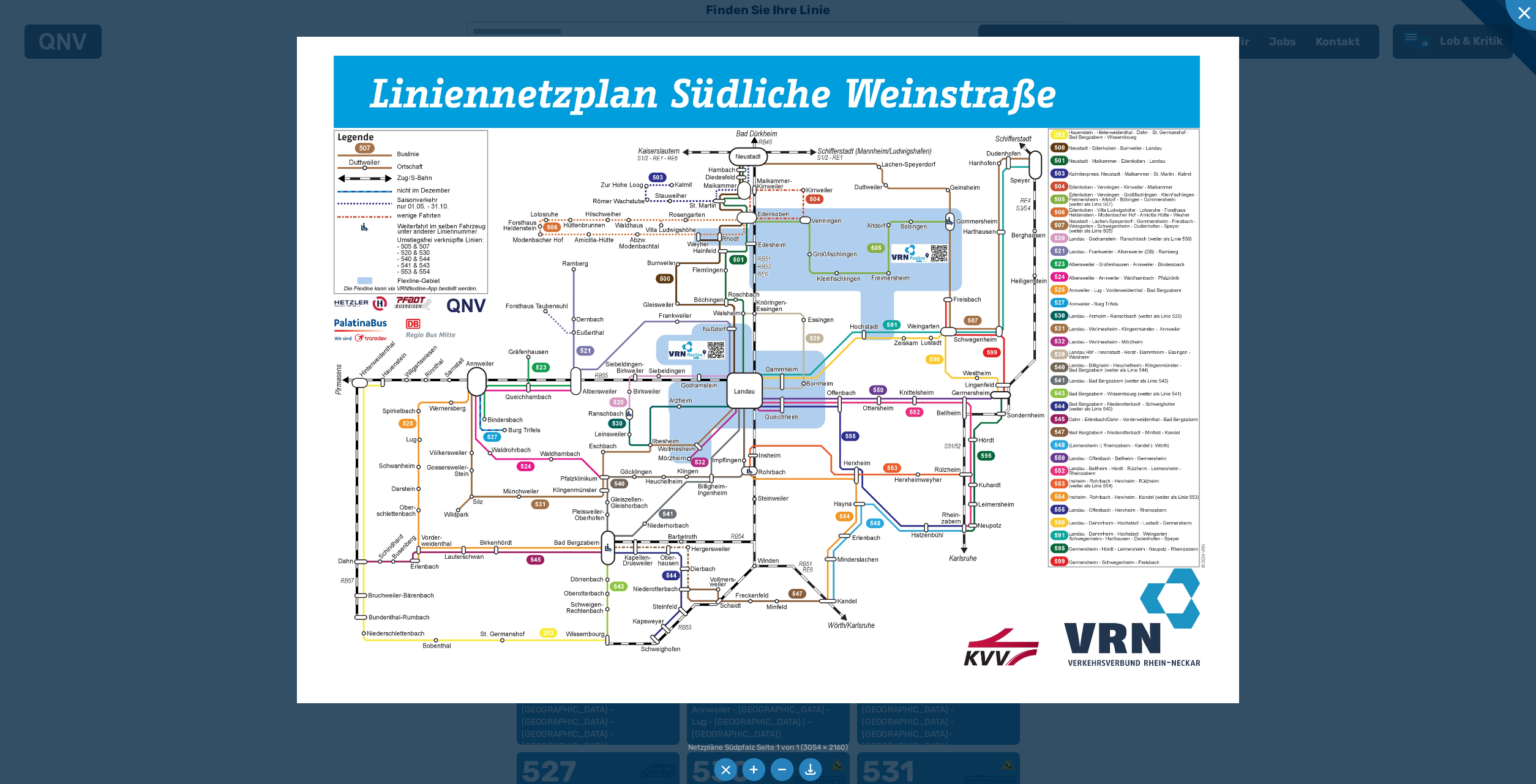
click at [1337, 236] on div at bounding box center [768, 392] width 1536 height 784
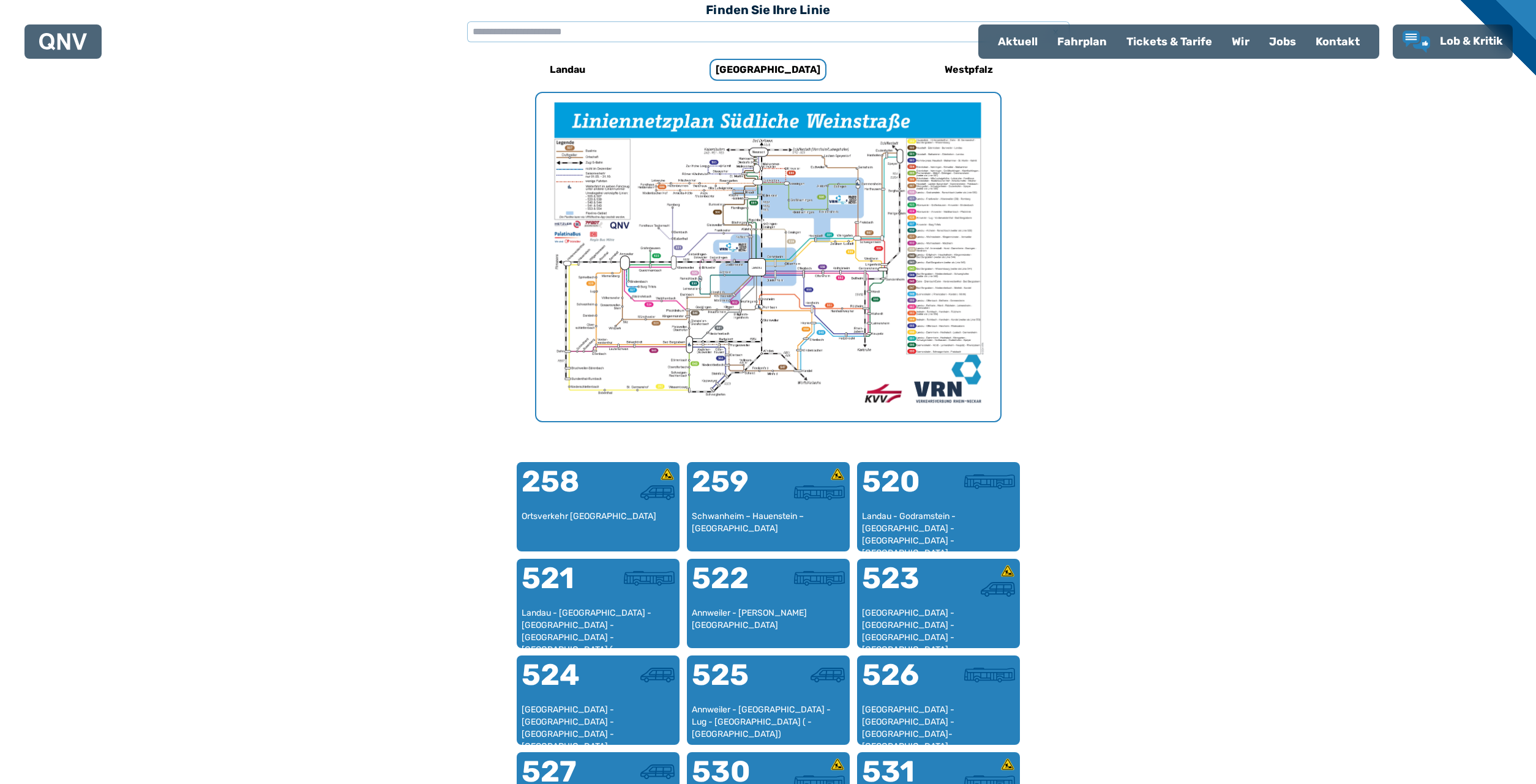
click at [825, 246] on img "1 von 1" at bounding box center [768, 257] width 464 height 328
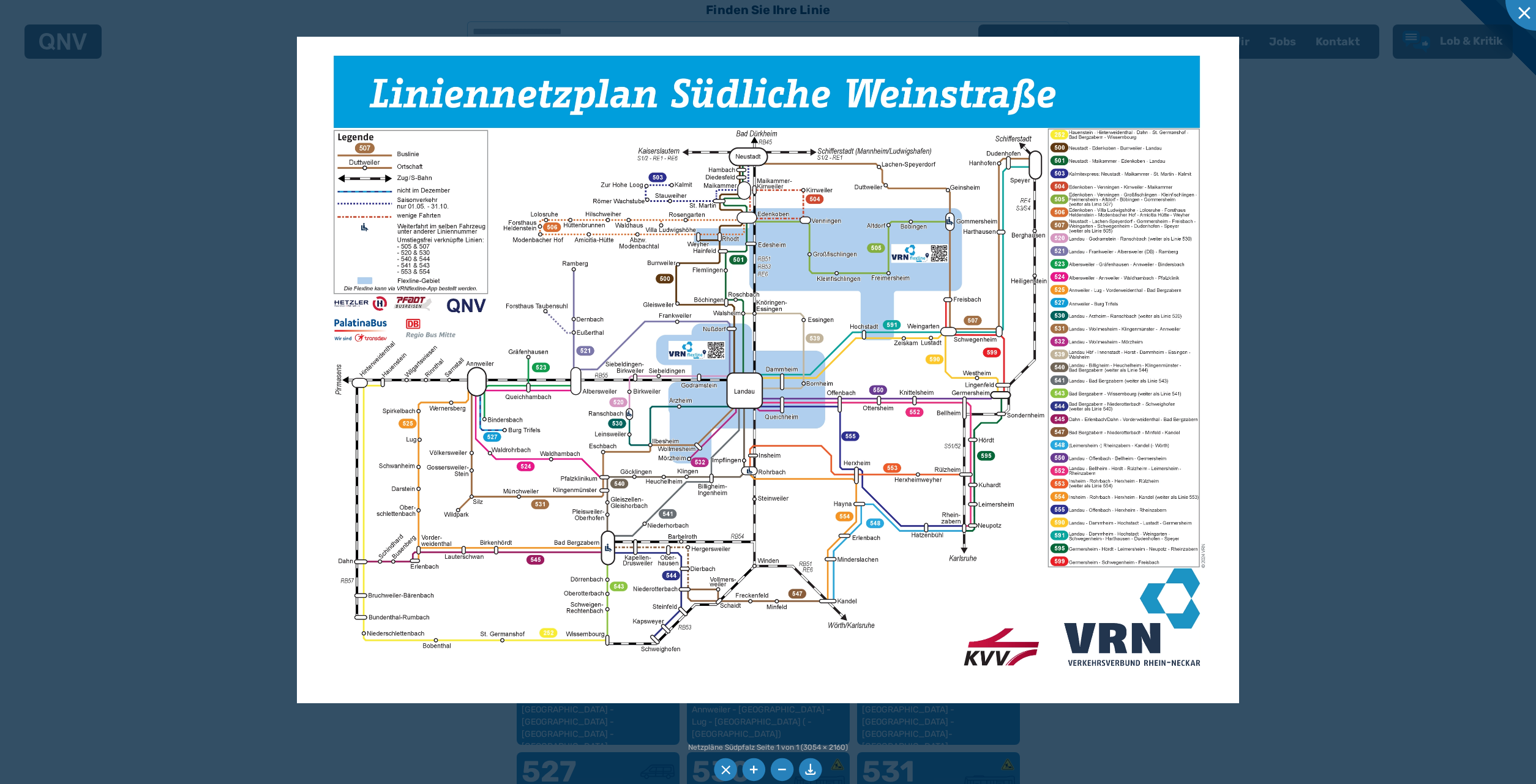
click at [1343, 395] on div at bounding box center [768, 392] width 1536 height 784
